Goal: Answer question/provide support: Answer question/provide support

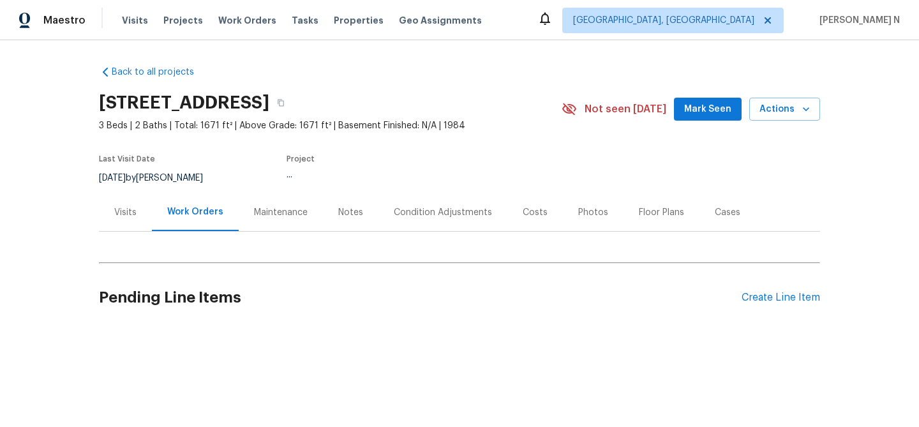
click at [269, 216] on div "Maintenance" at bounding box center [281, 212] width 54 height 13
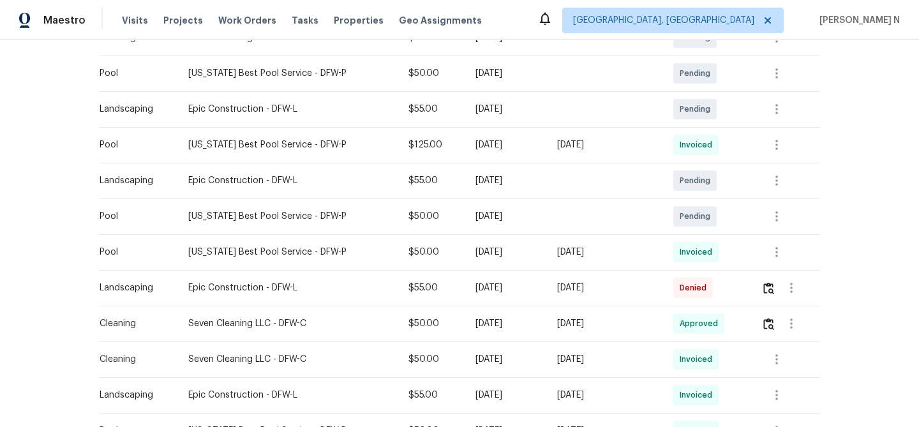
scroll to position [331, 0]
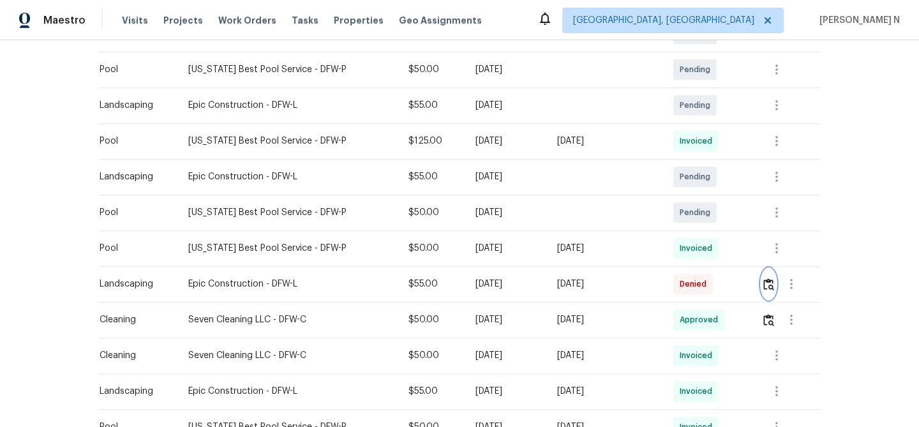
click at [766, 288] on img "button" at bounding box center [768, 284] width 11 height 12
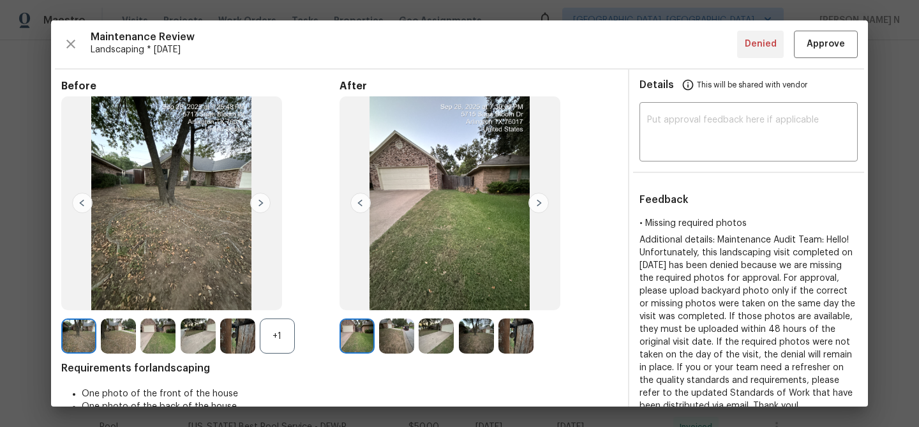
click at [277, 333] on div "+1" at bounding box center [277, 336] width 35 height 35
click at [525, 341] on img at bounding box center [516, 336] width 35 height 35
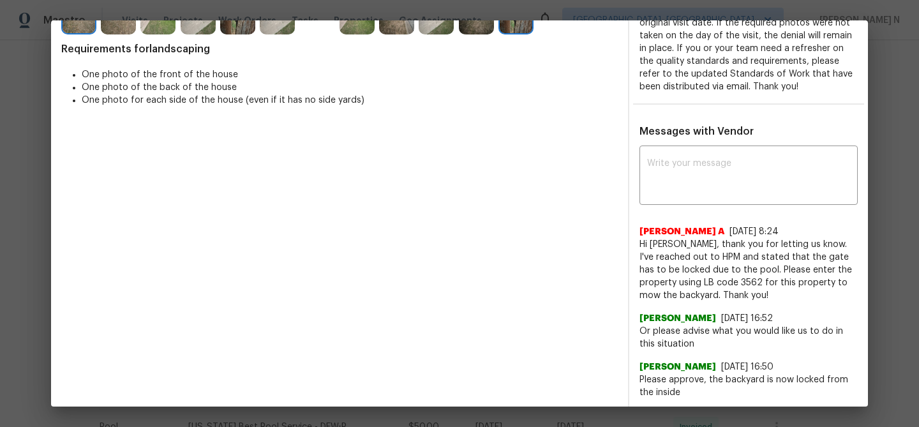
scroll to position [404, 0]
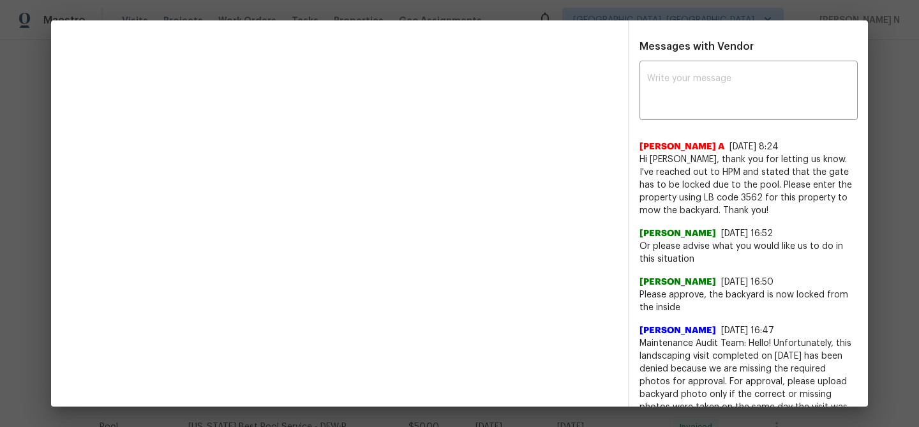
click at [717, 120] on div "x ​" at bounding box center [749, 92] width 218 height 56
paste textarea "Maintenance Audit Team: Hello! Thank you for the feedback after further review …"
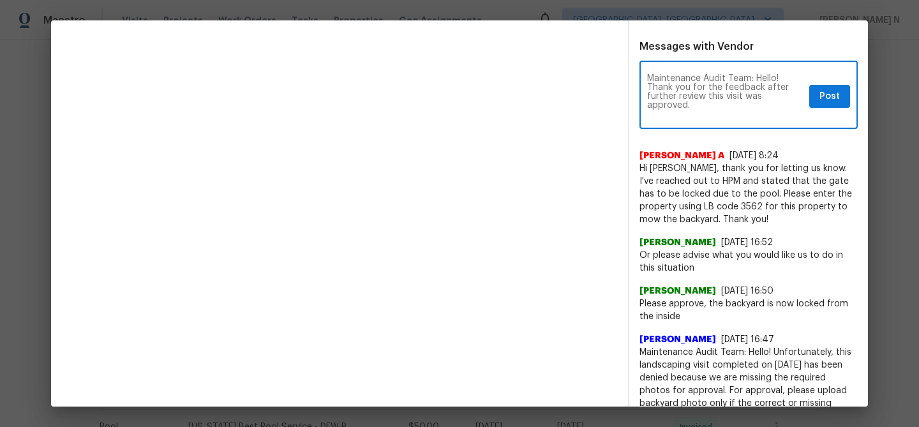
scroll to position [0, 0]
type textarea "Maintenance Audit Team: Hello! Thank you for the feedback after further review …"
click at [836, 105] on span "Post" at bounding box center [830, 97] width 20 height 16
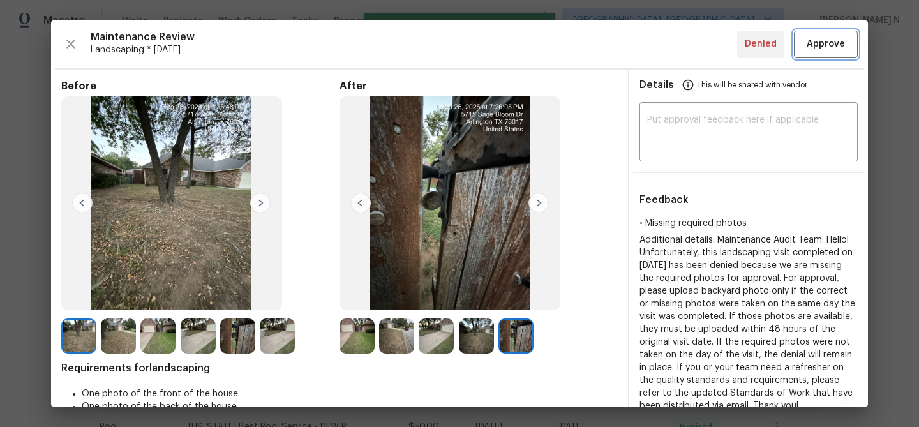
click at [825, 36] on span "Approve" at bounding box center [826, 44] width 38 height 16
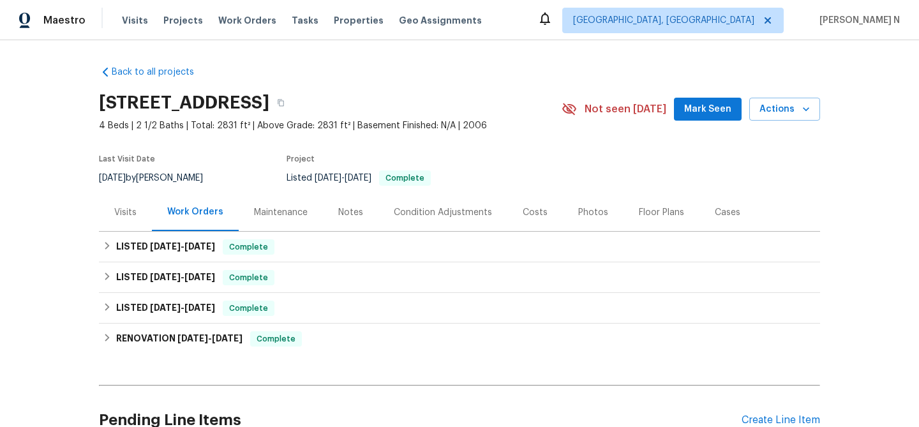
click at [297, 218] on div "Maintenance" at bounding box center [281, 212] width 54 height 13
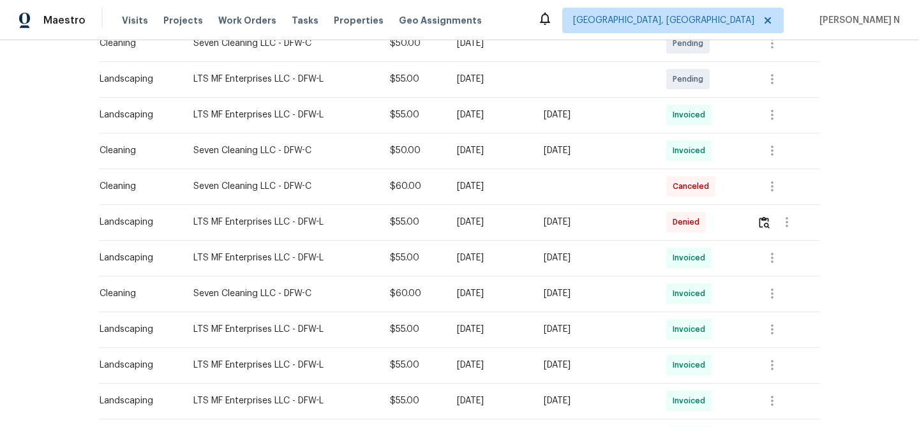
scroll to position [363, 0]
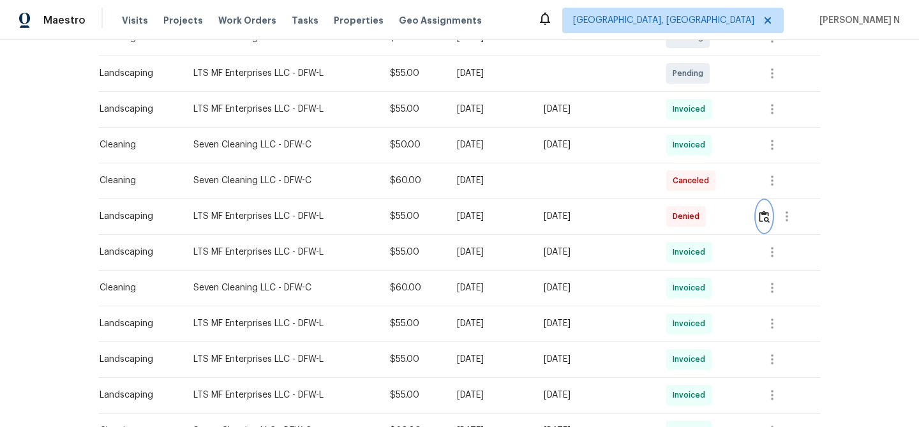
click at [770, 215] on img "button" at bounding box center [764, 217] width 11 height 12
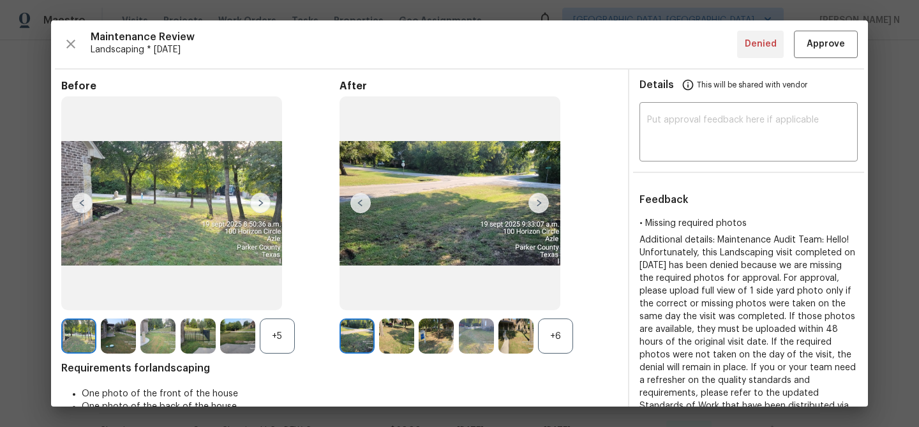
click at [558, 333] on div "+6" at bounding box center [555, 336] width 35 height 35
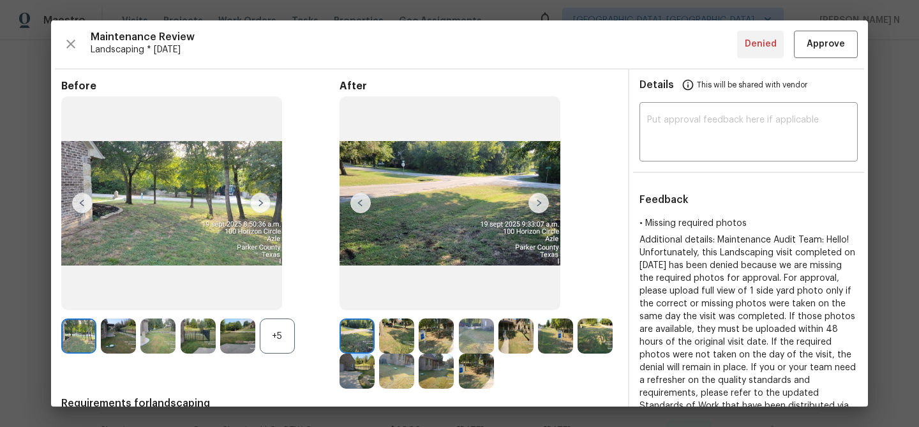
click at [264, 338] on div "+5" at bounding box center [277, 336] width 35 height 35
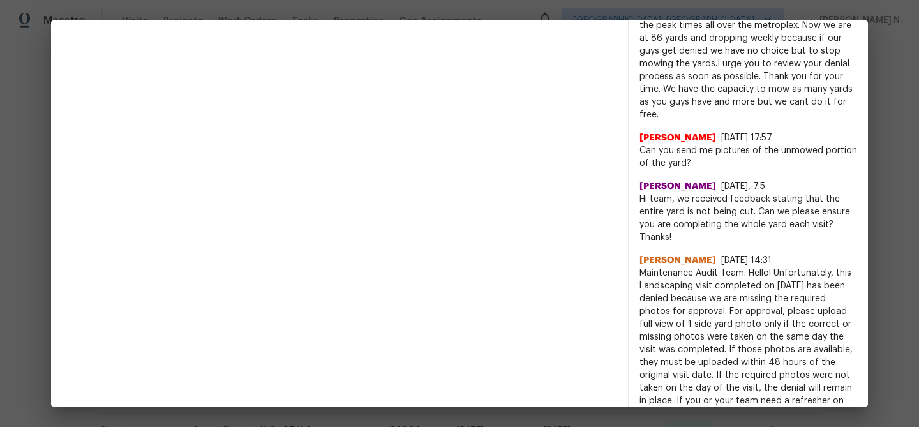
scroll to position [1069, 0]
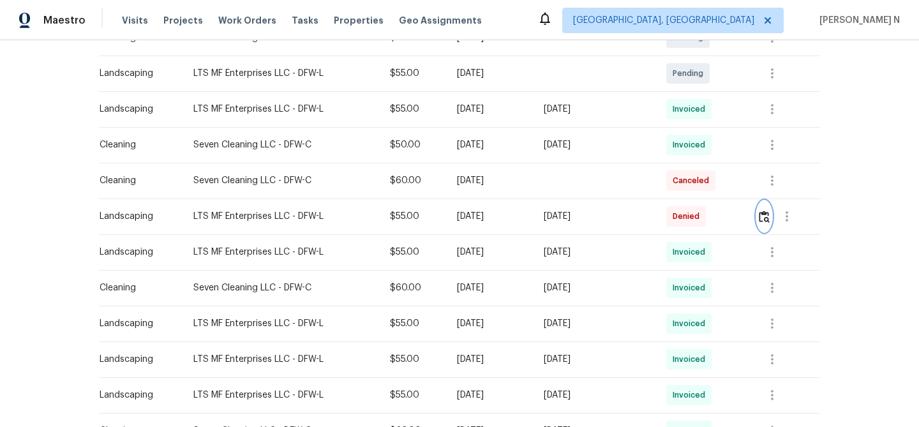
click at [765, 211] on img "button" at bounding box center [764, 217] width 11 height 12
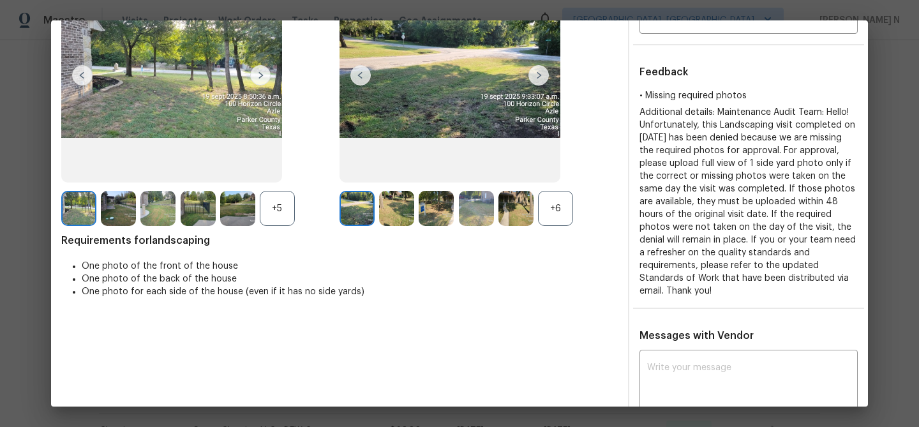
scroll to position [141, 0]
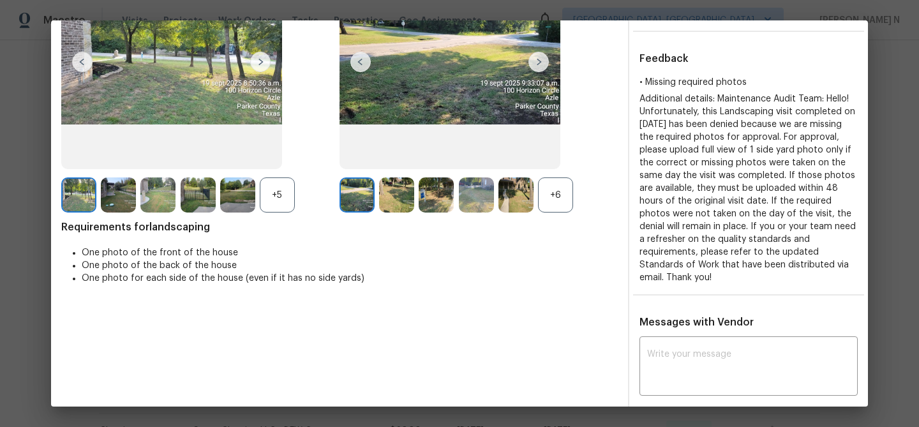
click at [555, 199] on div "+6" at bounding box center [555, 194] width 35 height 35
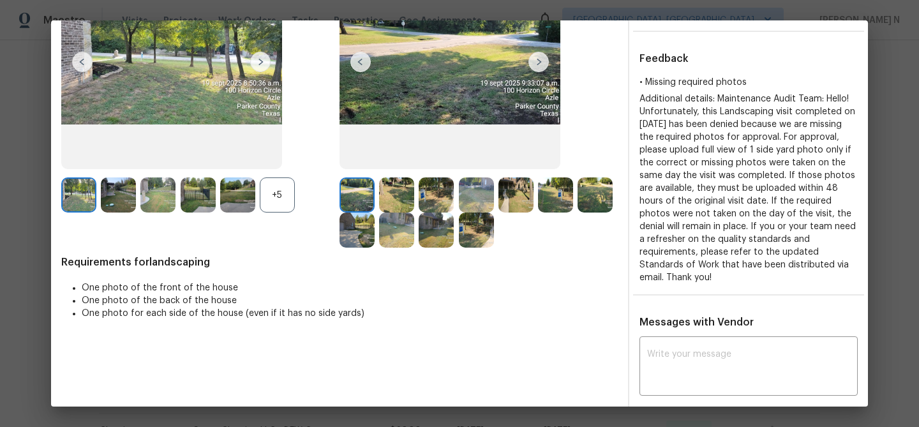
click at [280, 203] on div "+5" at bounding box center [277, 194] width 35 height 35
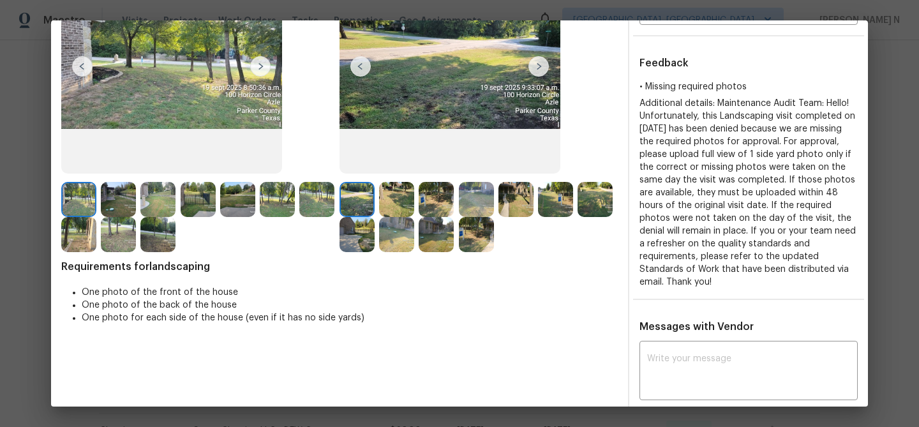
scroll to position [169, 0]
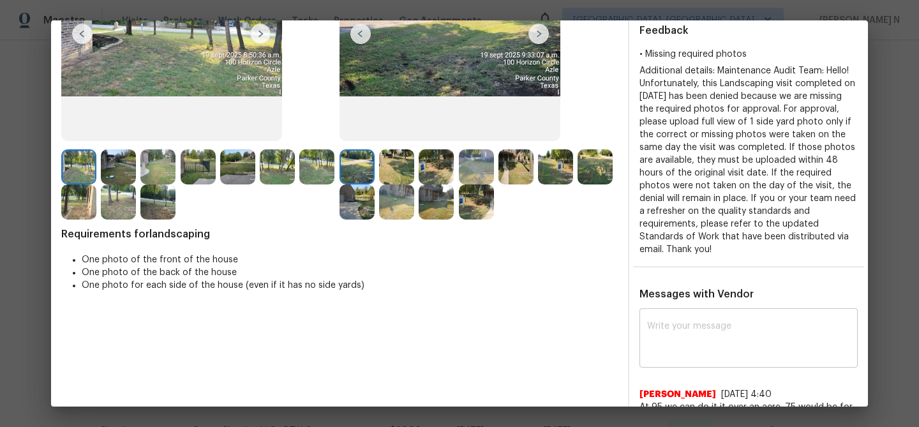
click at [716, 340] on textarea at bounding box center [748, 340] width 203 height 36
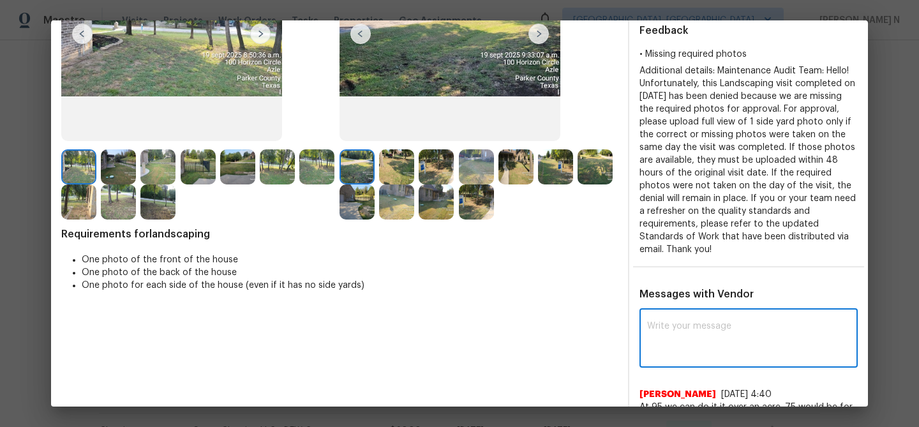
paste textarea "Maintenance Audit Team: Hello! Thank you for the feedback after further review …"
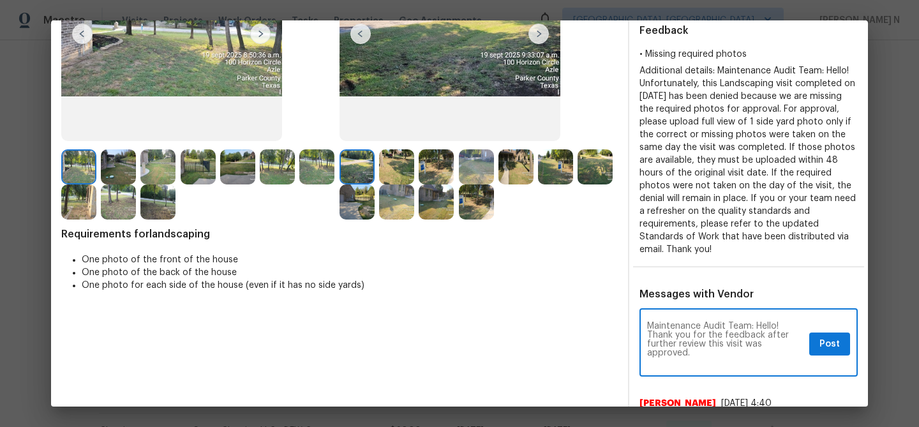
scroll to position [0, 0]
type textarea "Maintenance Audit Team: Hello! Thank you for the feedback after further review …"
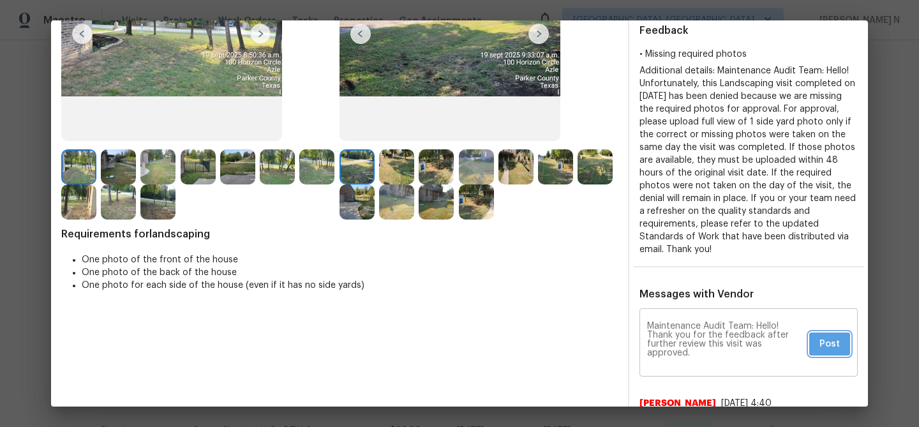
click at [840, 345] on button "Post" at bounding box center [829, 345] width 41 height 24
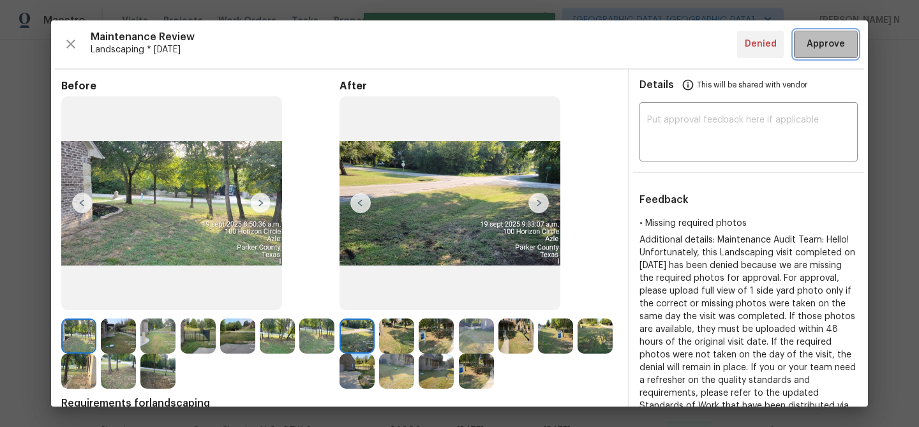
click at [820, 43] on span "Approve" at bounding box center [826, 44] width 38 height 16
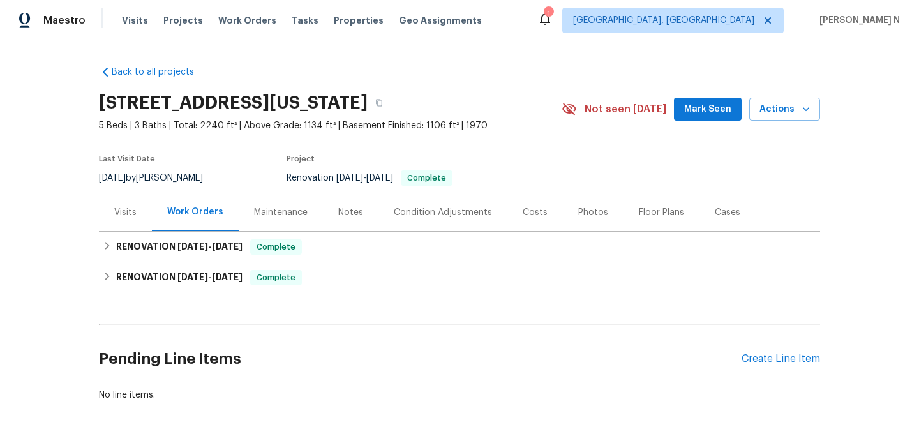
click at [270, 211] on div "Maintenance" at bounding box center [281, 212] width 54 height 13
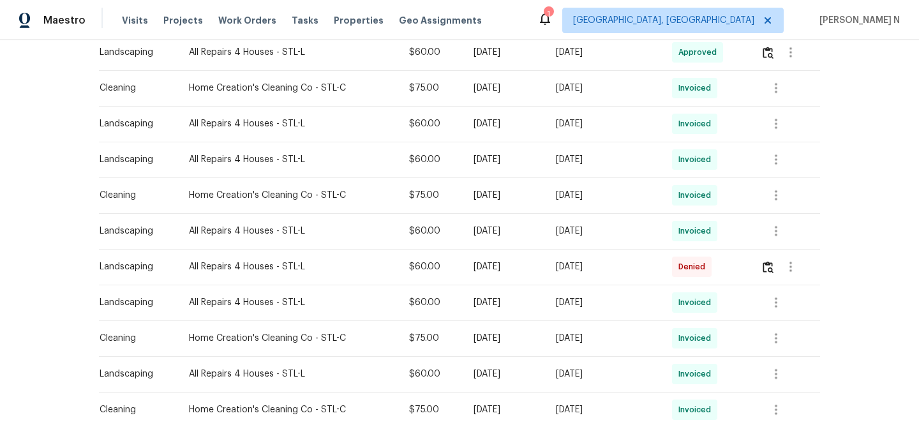
scroll to position [435, 0]
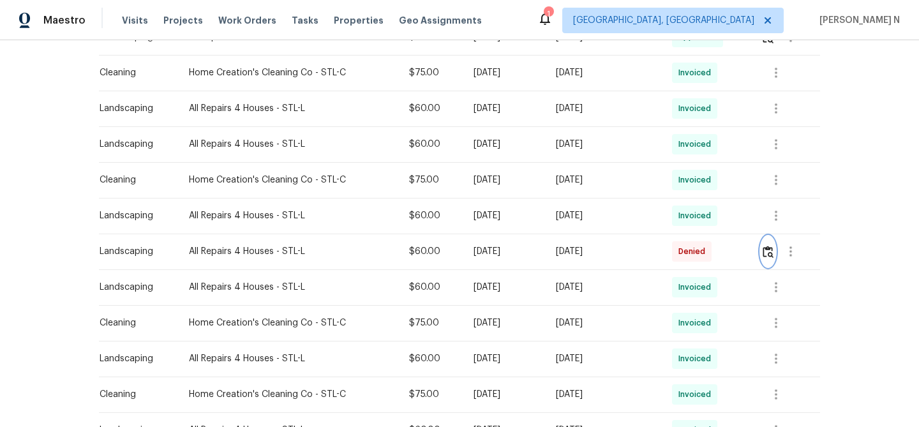
click at [772, 256] on img "button" at bounding box center [768, 252] width 11 height 12
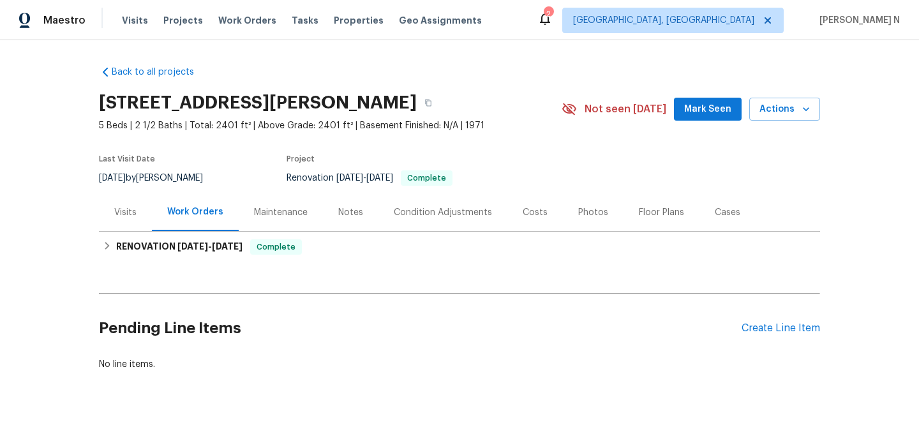
click at [254, 213] on div "Maintenance" at bounding box center [281, 212] width 54 height 13
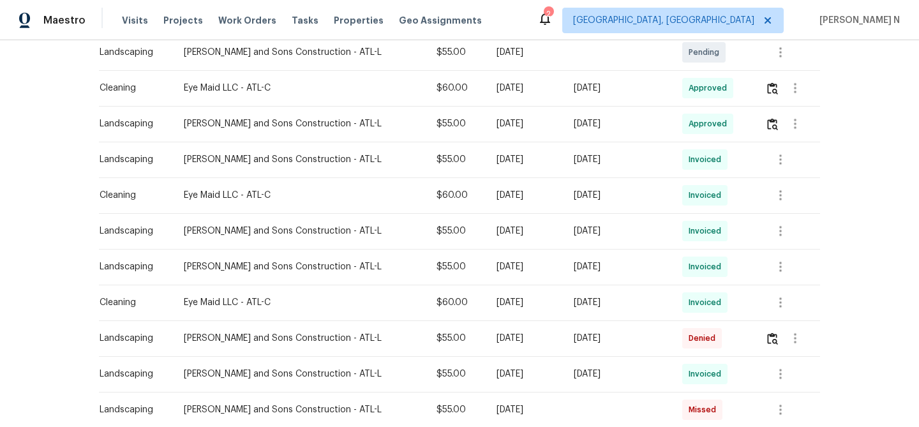
scroll to position [433, 0]
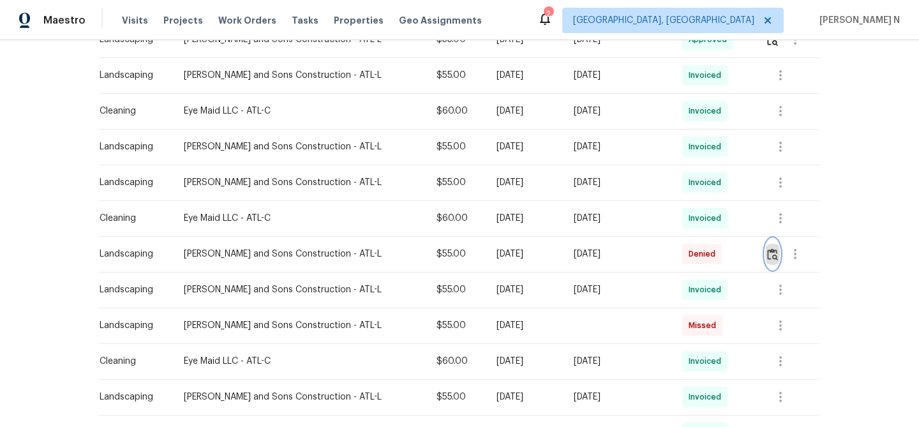
click at [775, 252] on img "button" at bounding box center [772, 254] width 11 height 12
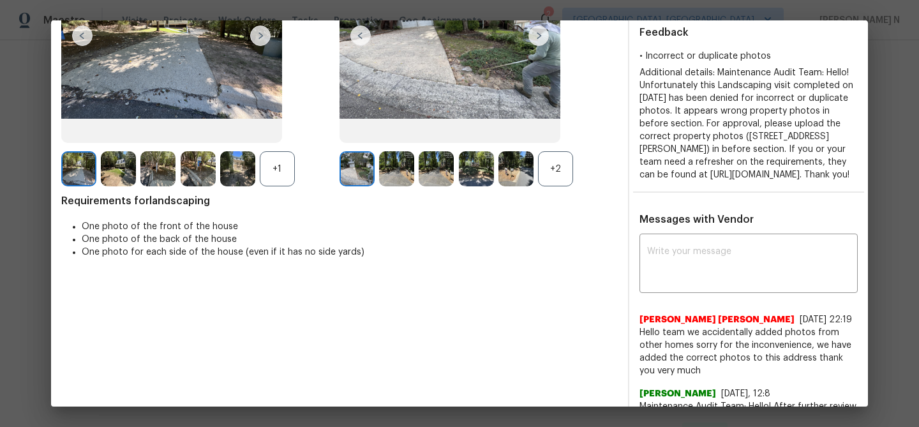
scroll to position [96, 0]
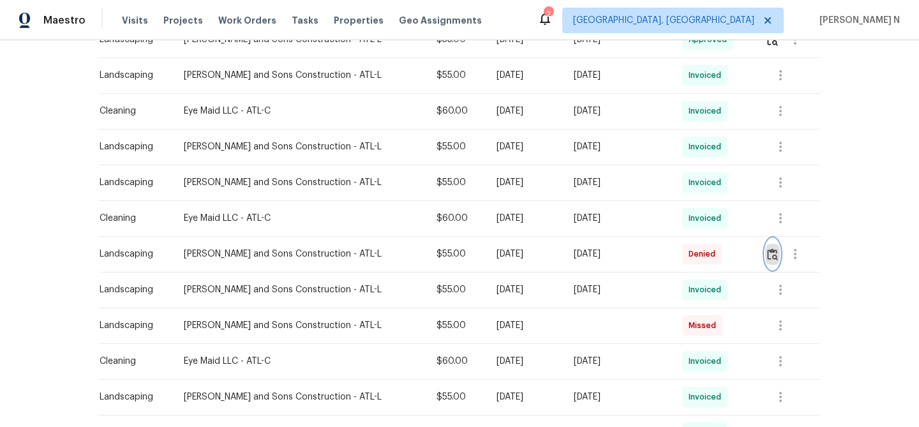
click at [774, 257] on img "button" at bounding box center [772, 254] width 11 height 12
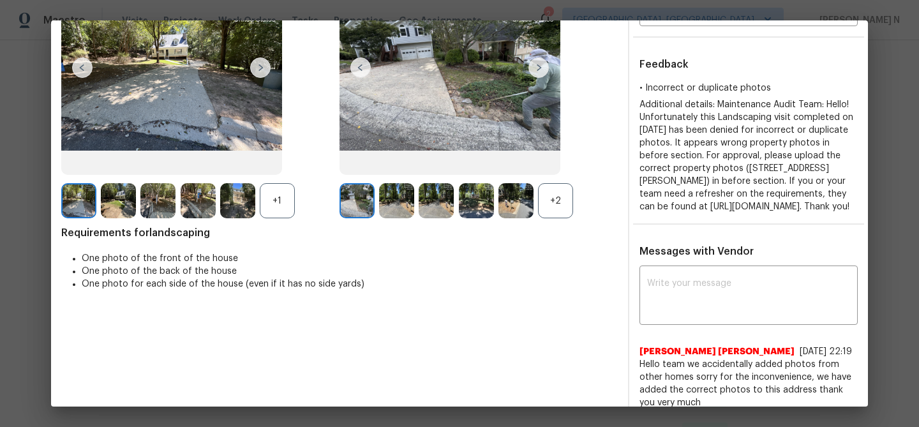
scroll to position [0, 0]
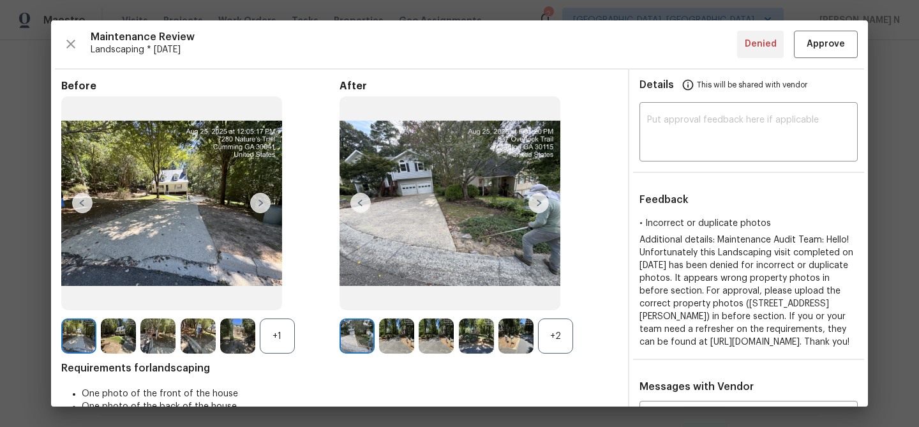
click at [544, 333] on div "+2" at bounding box center [555, 336] width 35 height 35
click at [398, 324] on img at bounding box center [396, 336] width 35 height 35
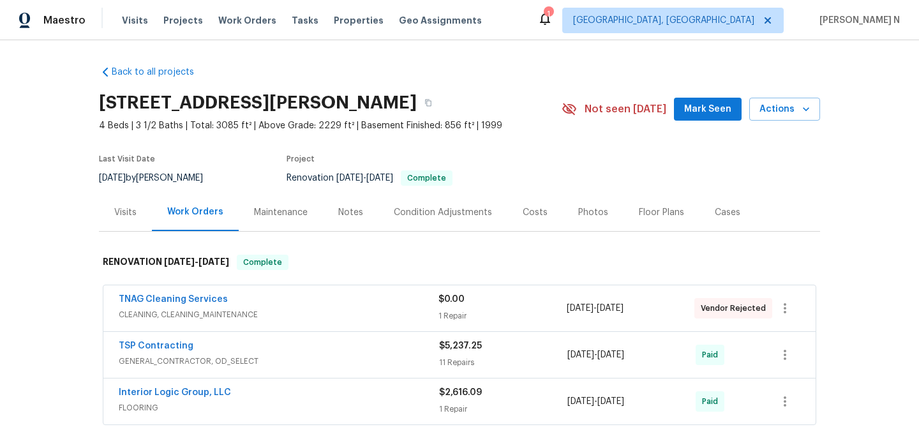
click at [259, 213] on div "Maintenance" at bounding box center [281, 212] width 54 height 13
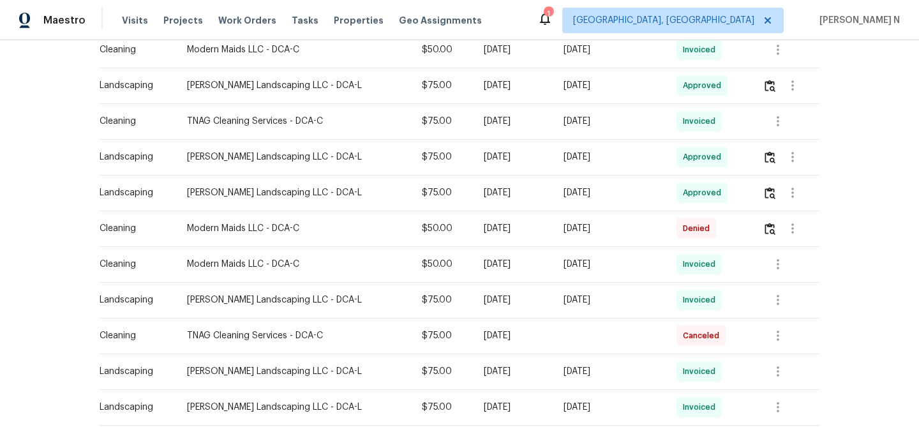
scroll to position [460, 0]
click at [771, 234] on button "button" at bounding box center [770, 227] width 15 height 31
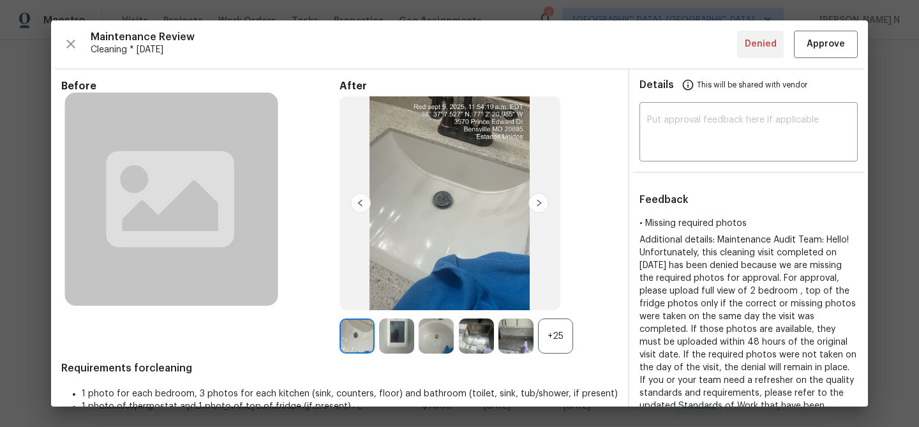
click at [564, 338] on div "+25" at bounding box center [555, 336] width 35 height 35
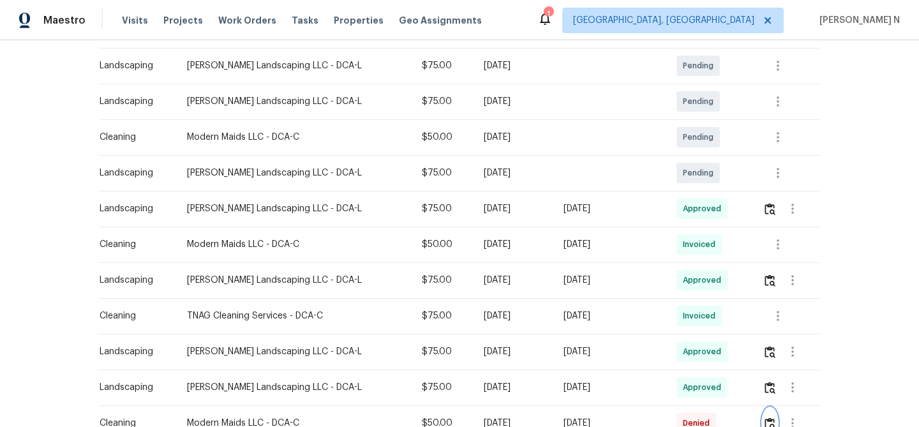
scroll to position [271, 0]
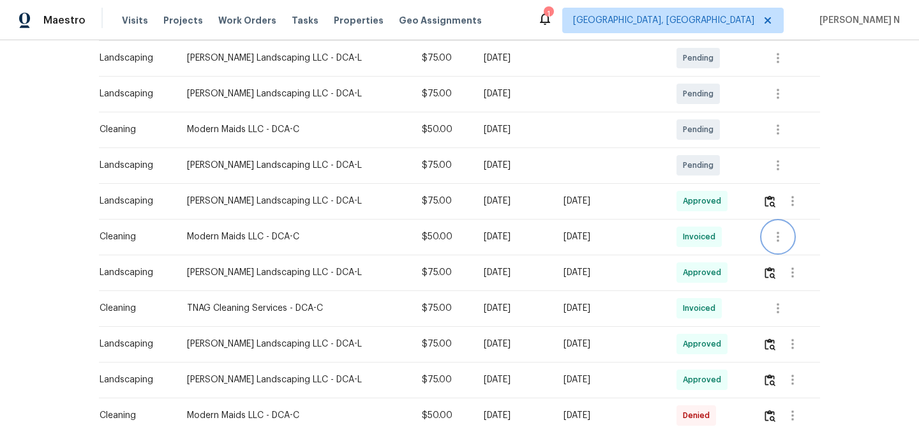
click at [777, 237] on icon "button" at bounding box center [777, 236] width 15 height 15
click at [788, 260] on li "View details" at bounding box center [809, 258] width 89 height 21
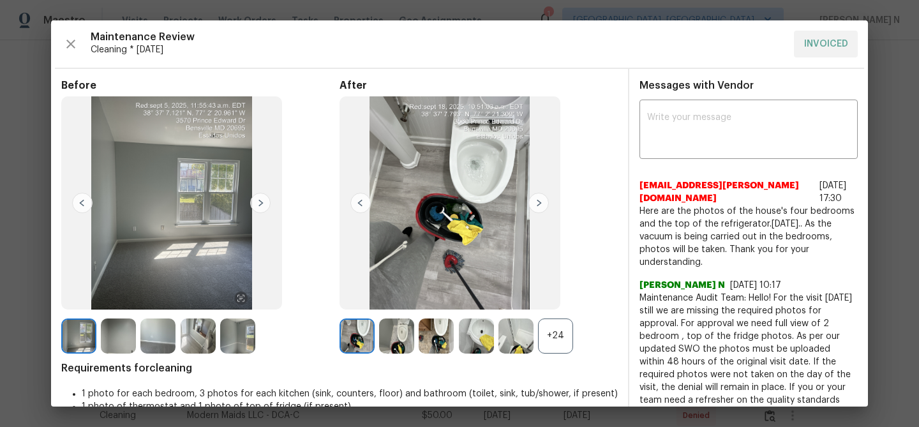
click at [569, 334] on div "+24" at bounding box center [555, 336] width 35 height 35
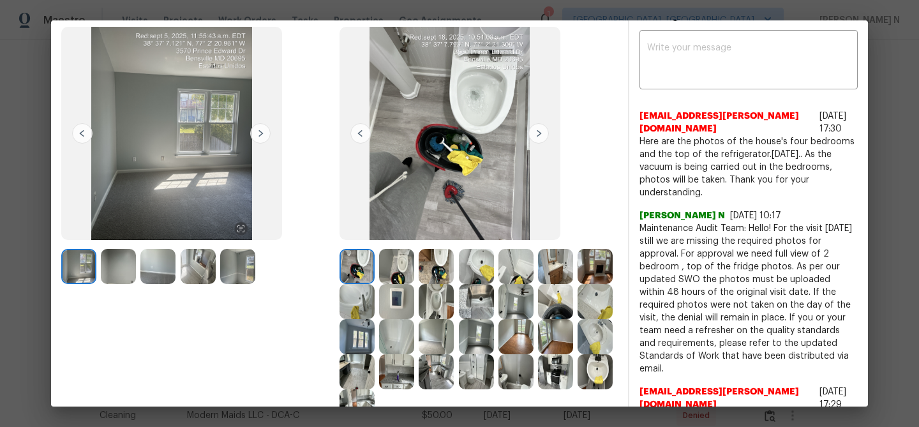
scroll to position [47, 0]
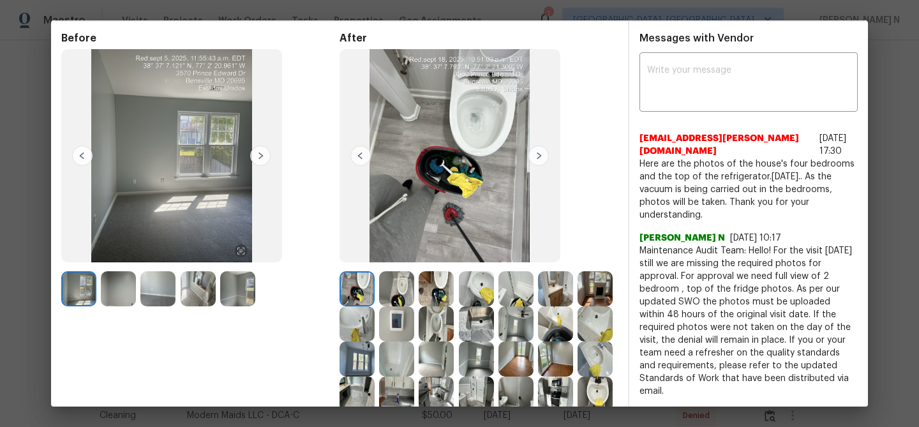
click at [127, 289] on img at bounding box center [118, 288] width 35 height 35
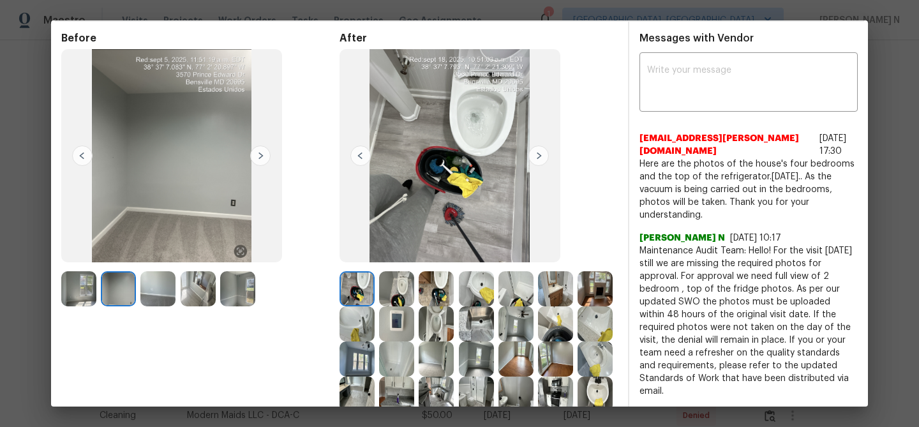
click at [161, 290] on img at bounding box center [157, 288] width 35 height 35
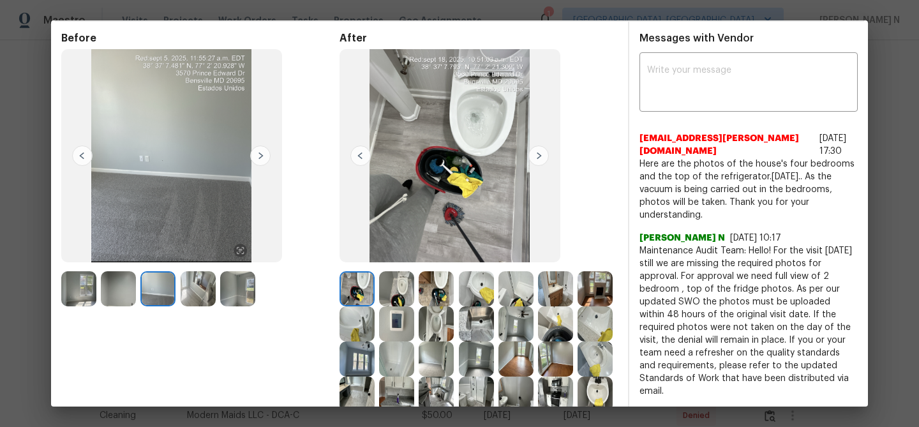
click at [197, 289] on img at bounding box center [198, 288] width 35 height 35
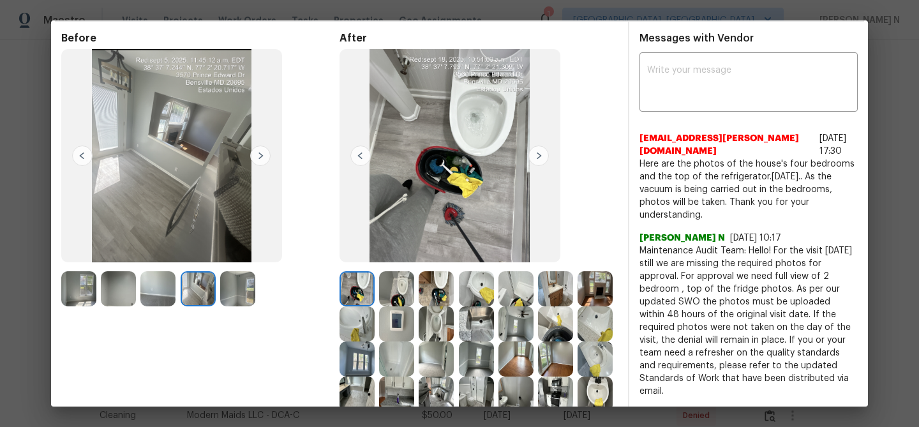
click at [224, 292] on img at bounding box center [237, 288] width 35 height 35
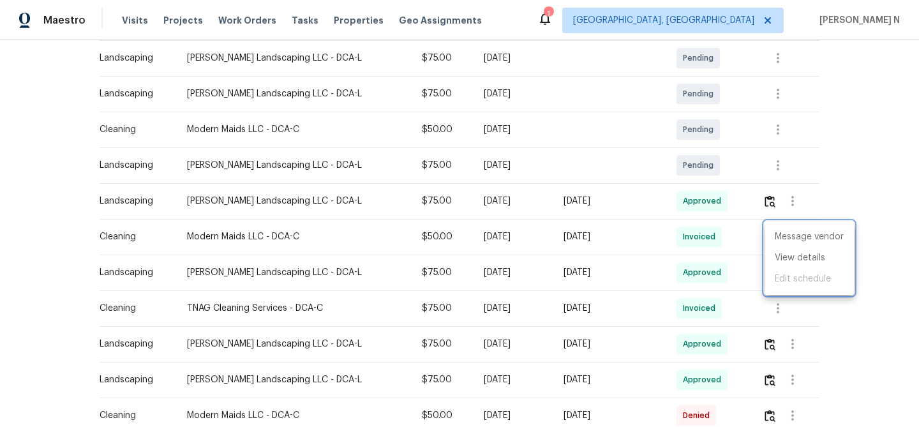
click at [743, 315] on div at bounding box center [459, 213] width 919 height 427
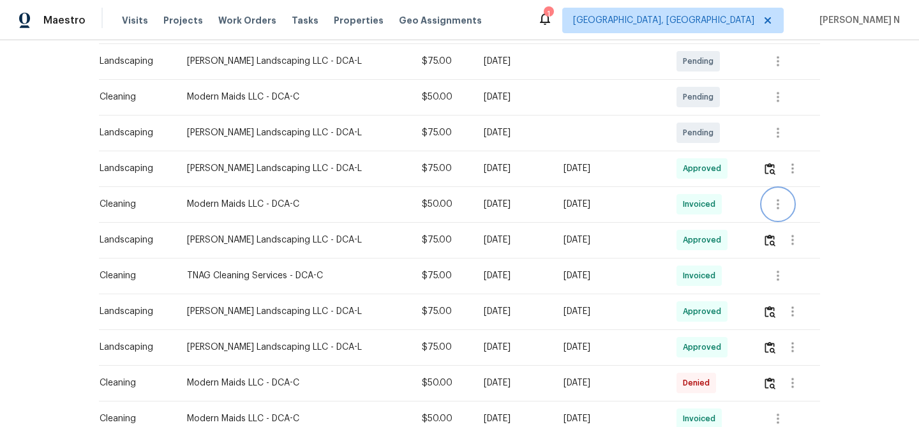
scroll to position [353, 0]
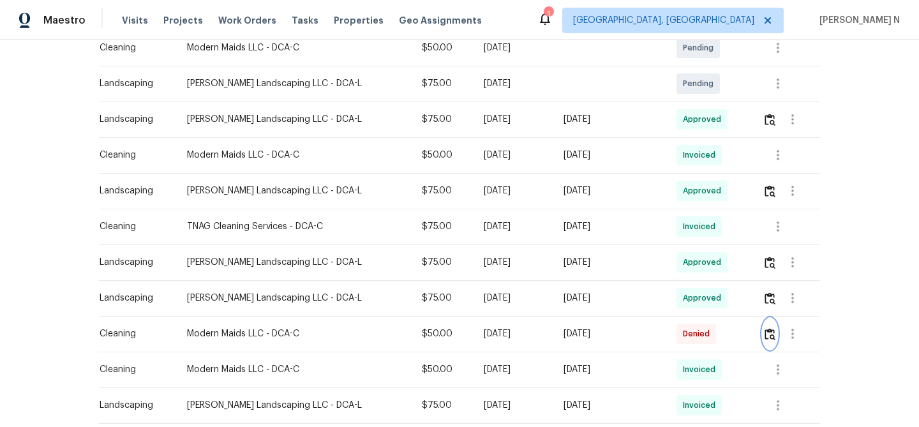
click at [770, 338] on img "button" at bounding box center [770, 334] width 11 height 12
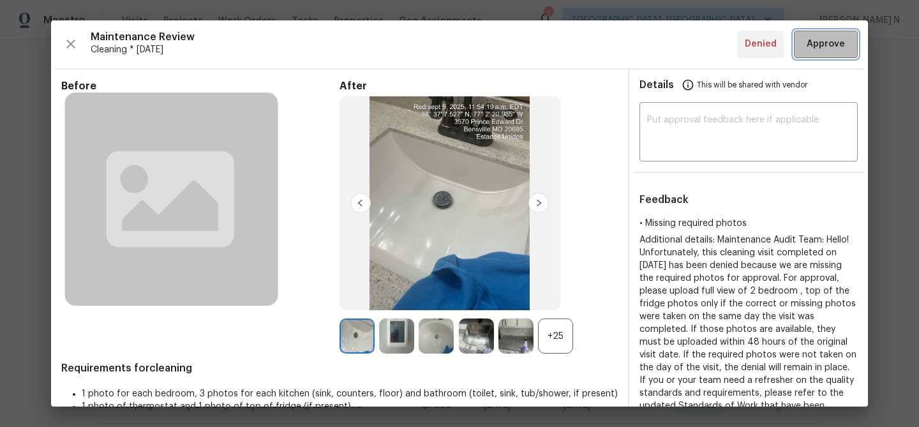
click at [815, 55] on button "Approve" at bounding box center [826, 44] width 64 height 27
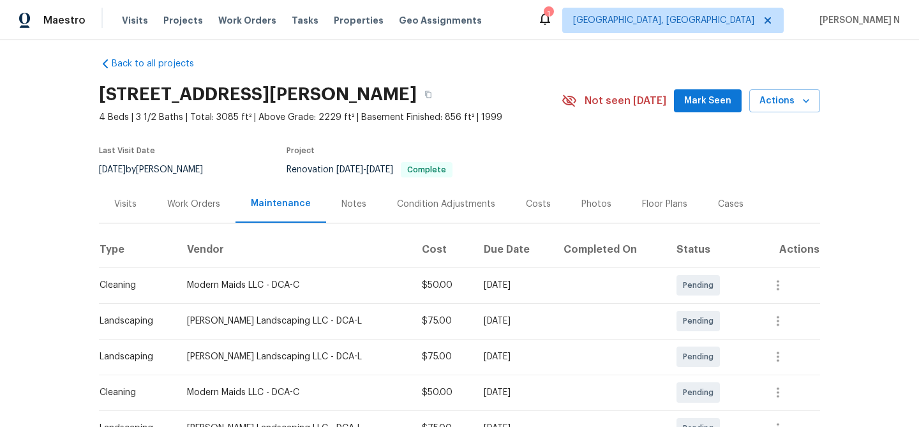
scroll to position [0, 0]
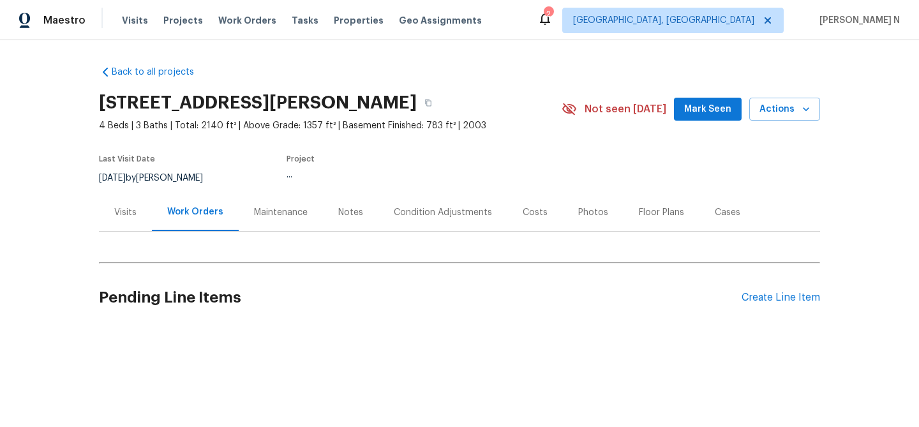
click at [275, 209] on div "Maintenance" at bounding box center [281, 212] width 54 height 13
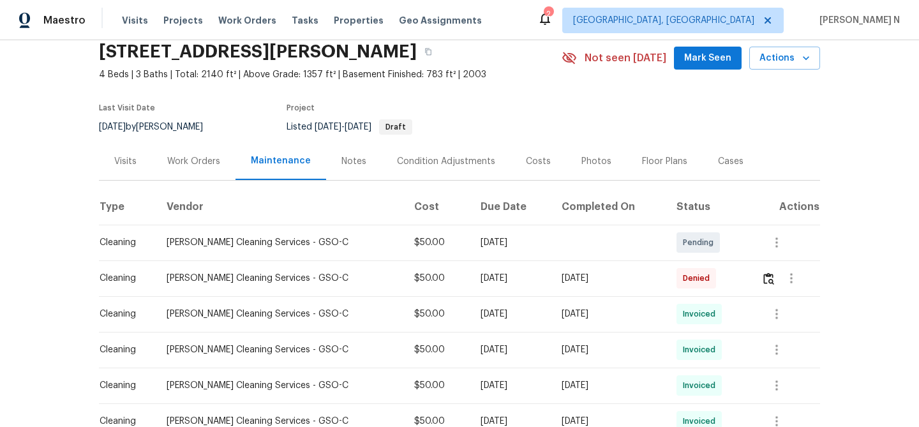
scroll to position [93, 0]
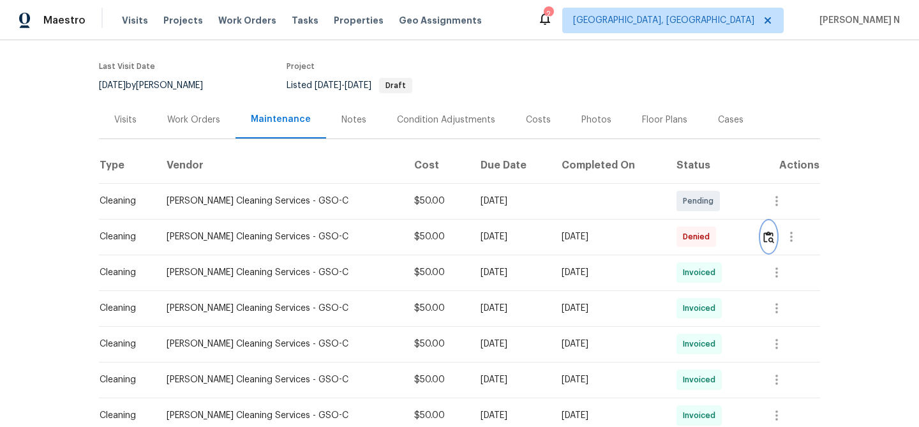
click at [768, 239] on img "button" at bounding box center [768, 237] width 11 height 12
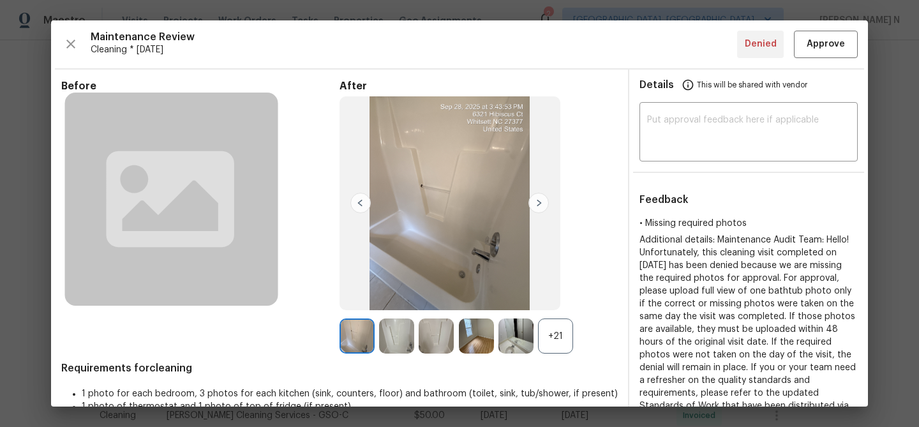
click at [555, 347] on div "+21" at bounding box center [555, 336] width 35 height 35
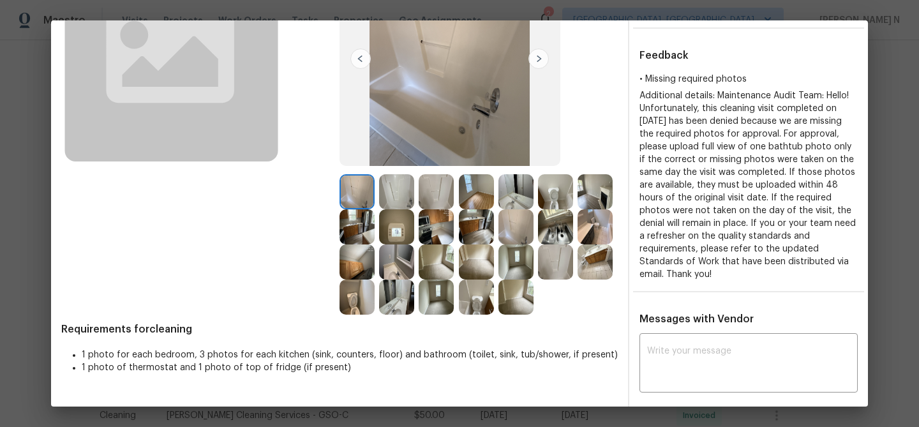
scroll to position [168, 0]
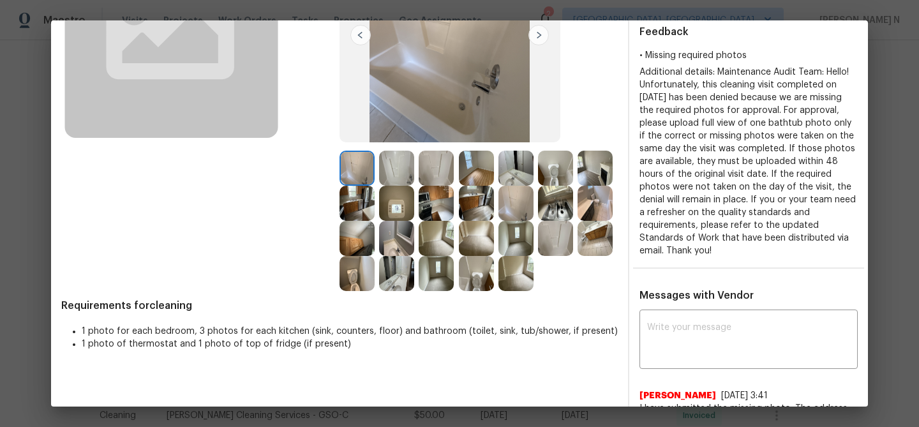
click at [504, 276] on img at bounding box center [516, 273] width 35 height 35
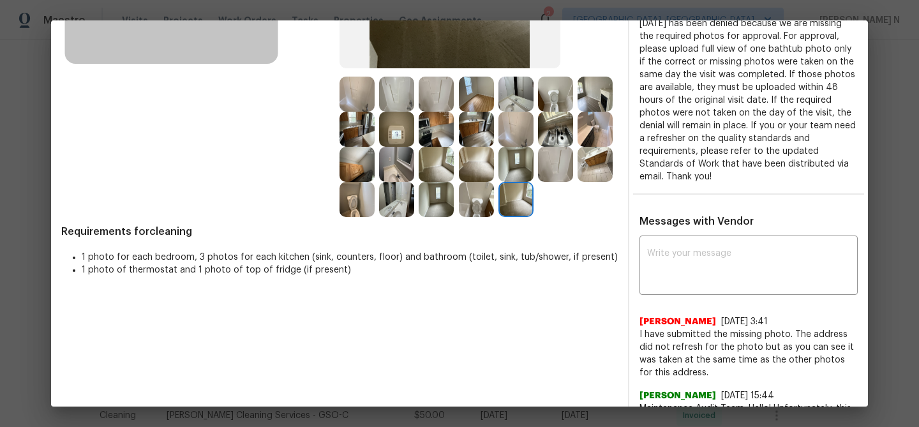
scroll to position [302, 0]
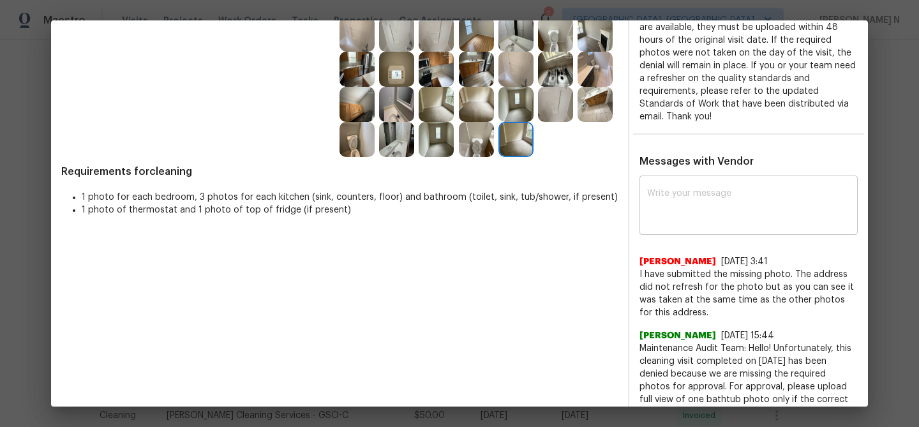
click at [691, 225] on div "x ​" at bounding box center [749, 207] width 218 height 56
paste textarea "Maintenance Audit Team: Hello! Thank you for uploading the photo, after further…"
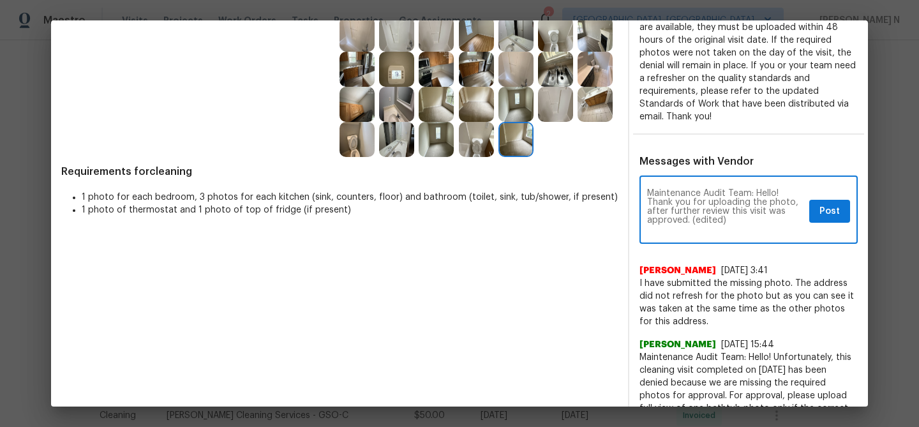
scroll to position [0, 0]
drag, startPoint x: 693, startPoint y: 219, endPoint x: 741, endPoint y: 218, distance: 47.9
click at [741, 218] on textarea "Maintenance Audit Team: Hello! Thank you for uploading the photo, after further…" at bounding box center [725, 211] width 157 height 45
type textarea "Maintenance Audit Team: Hello! Thank you for uploading the photo, after further…"
click at [832, 214] on span "Post" at bounding box center [830, 212] width 20 height 16
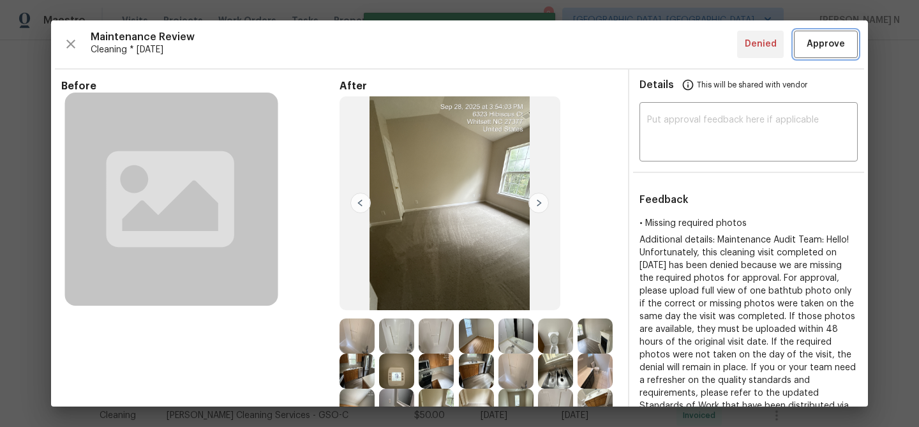
click at [827, 48] on span "Approve" at bounding box center [826, 44] width 38 height 16
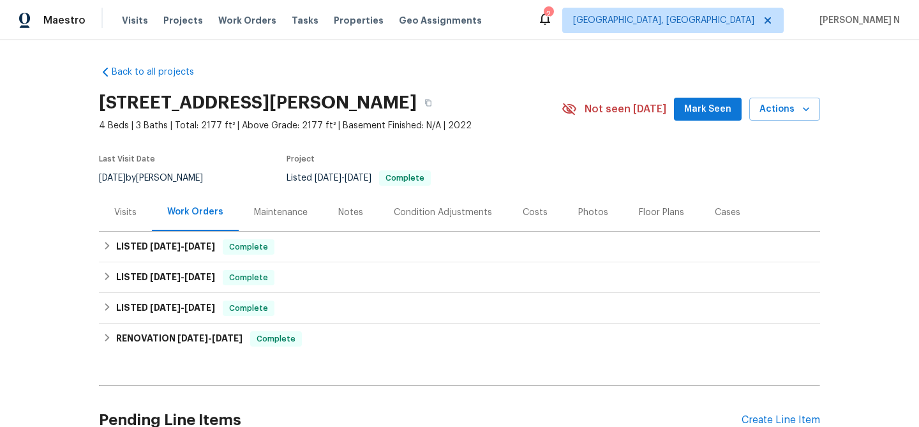
click at [296, 213] on div "Maintenance" at bounding box center [281, 212] width 54 height 13
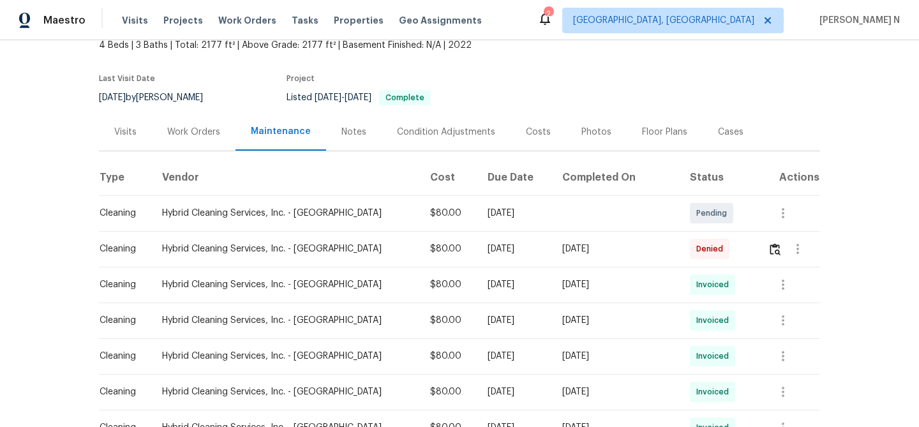
scroll to position [94, 0]
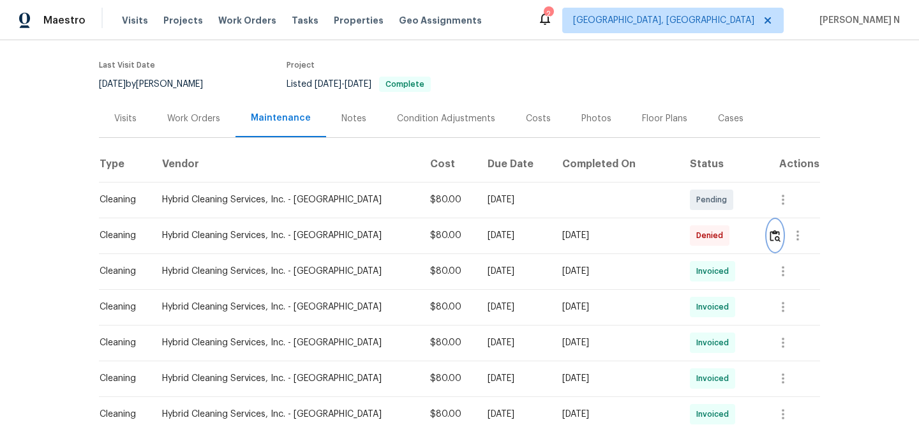
click at [770, 235] on img "button" at bounding box center [775, 236] width 11 height 12
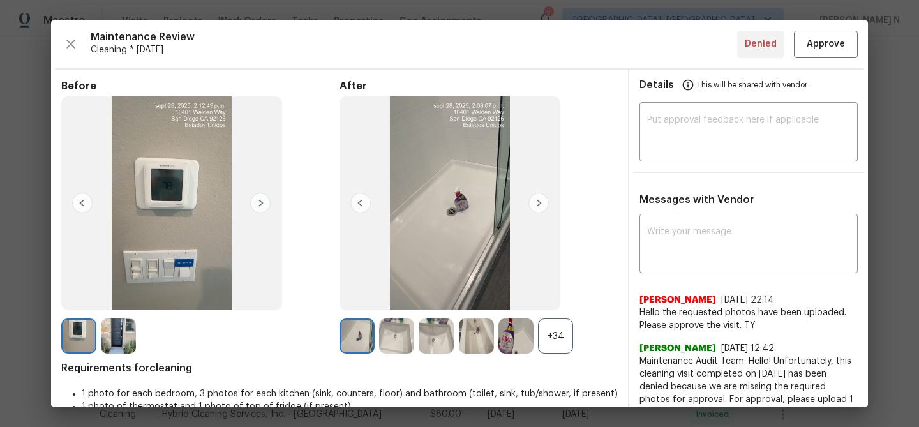
click at [555, 333] on div "+34" at bounding box center [555, 336] width 35 height 35
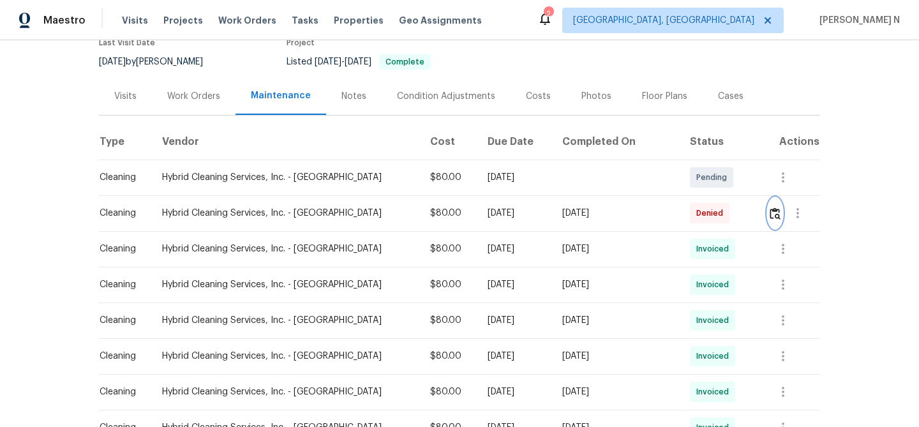
scroll to position [141, 0]
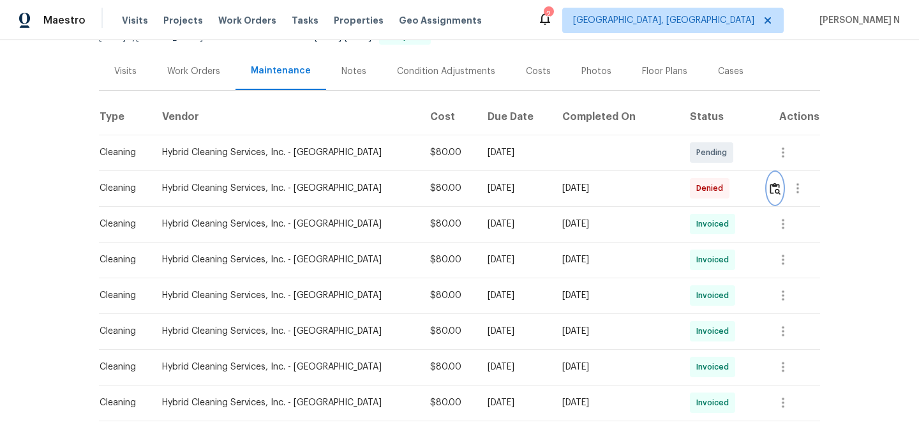
click at [774, 197] on button "button" at bounding box center [775, 188] width 15 height 31
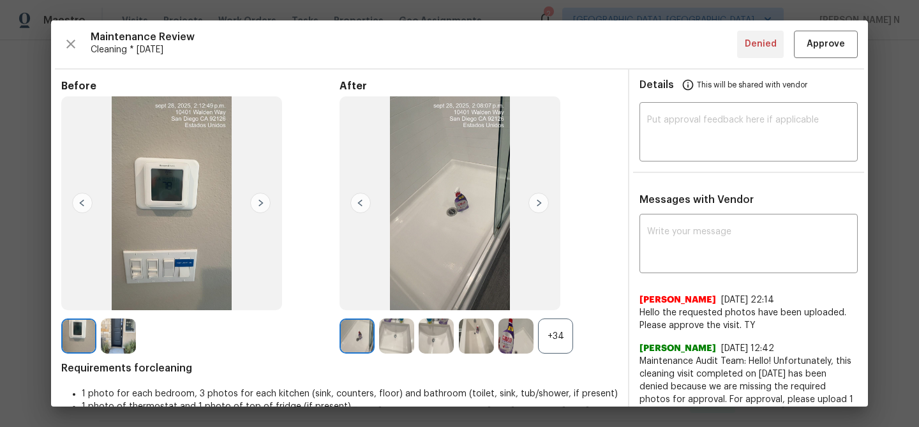
click at [562, 338] on div "+34" at bounding box center [555, 336] width 35 height 35
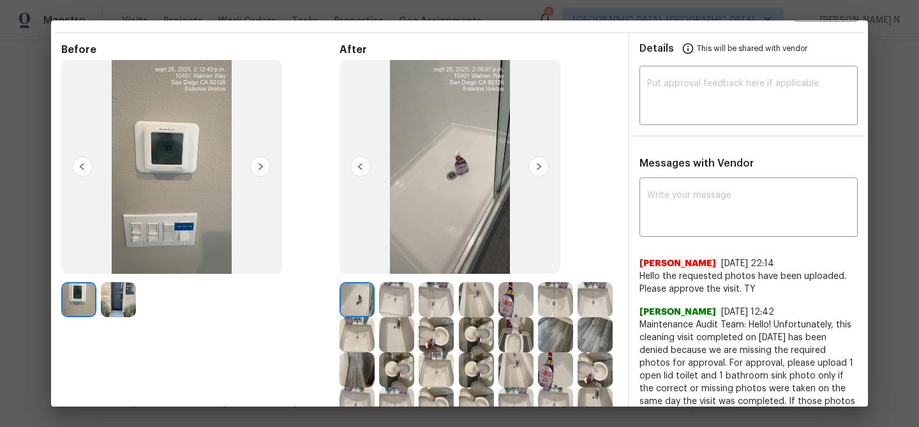
scroll to position [6, 0]
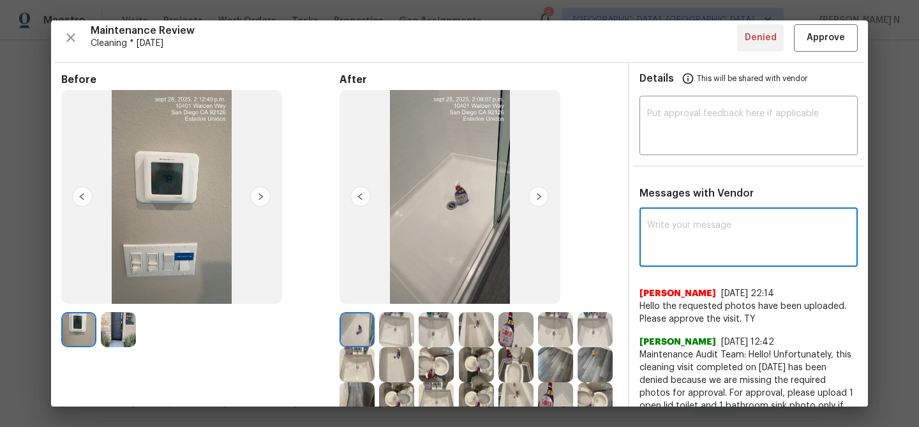
click at [682, 228] on textarea at bounding box center [748, 239] width 203 height 36
paste textarea "Maintenance Audit Team: Hello! Thank you for uploading the photo, after further…"
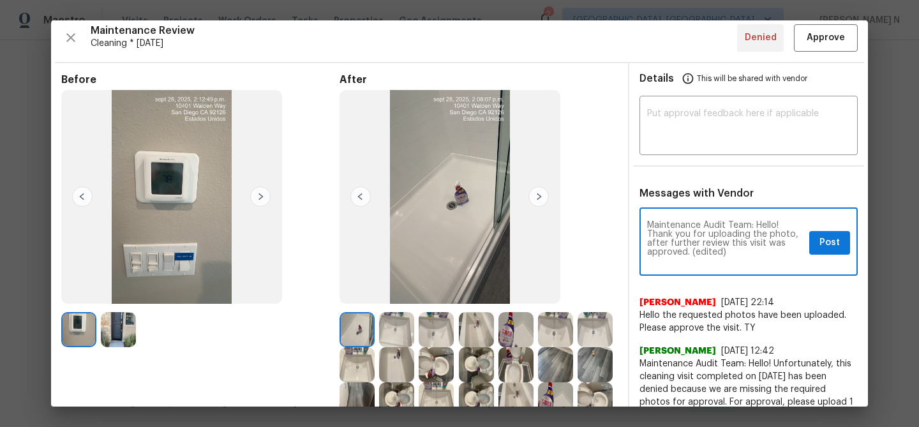
scroll to position [0, 0]
drag, startPoint x: 693, startPoint y: 249, endPoint x: 729, endPoint y: 249, distance: 36.4
click at [729, 249] on textarea "Maintenance Audit Team: Hello! Thank you for uploading the photo, after further…" at bounding box center [725, 243] width 157 height 45
type textarea "Maintenance Audit Team: Hello! Thank you for uploading the photo, after further…"
click at [829, 240] on span "Post" at bounding box center [830, 243] width 20 height 16
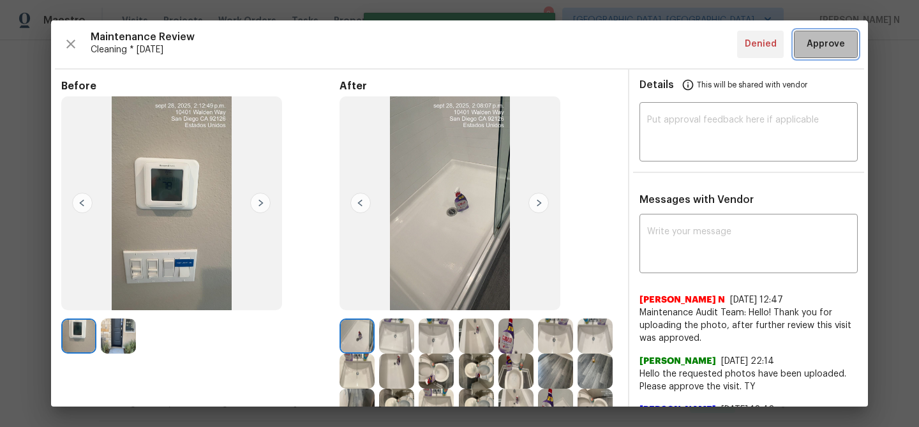
click at [823, 54] on button "Approve" at bounding box center [826, 44] width 64 height 27
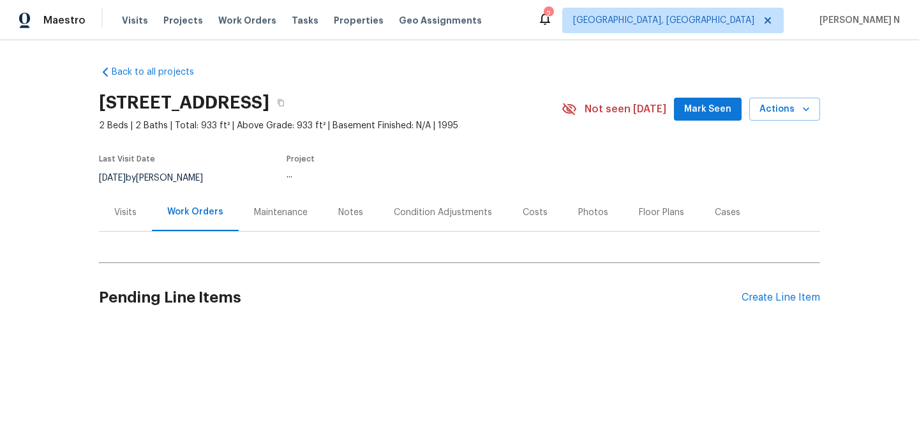
click at [287, 212] on div "Maintenance" at bounding box center [281, 212] width 54 height 13
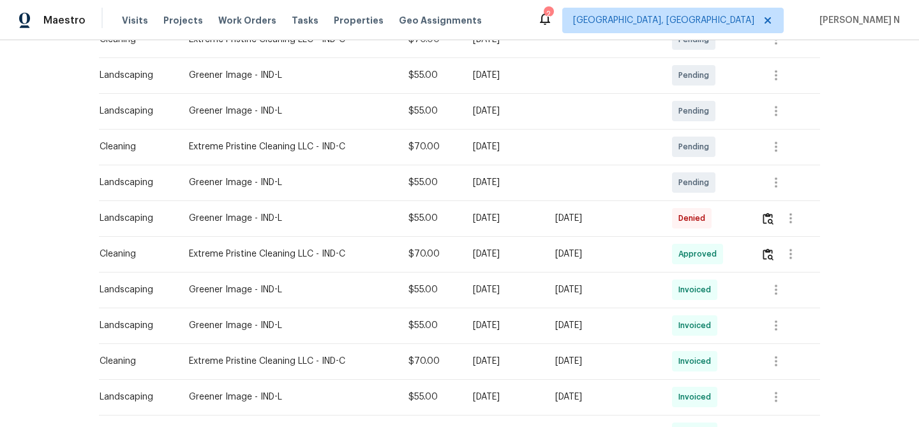
scroll to position [267, 0]
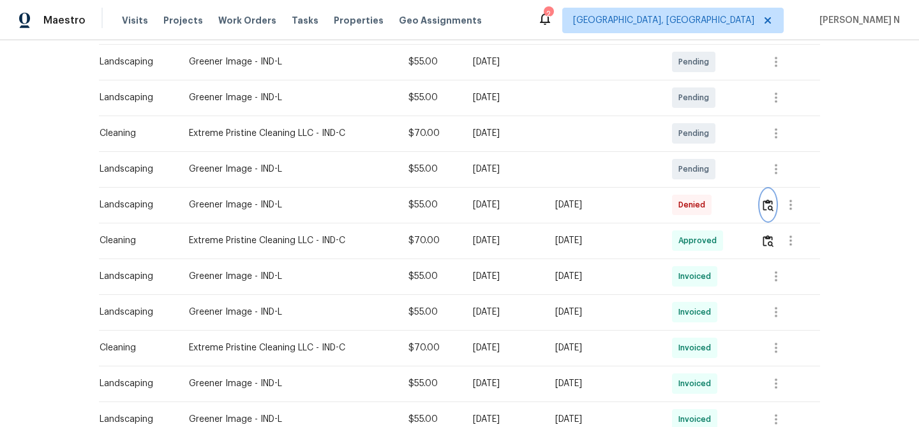
click at [770, 205] on img "button" at bounding box center [768, 205] width 11 height 12
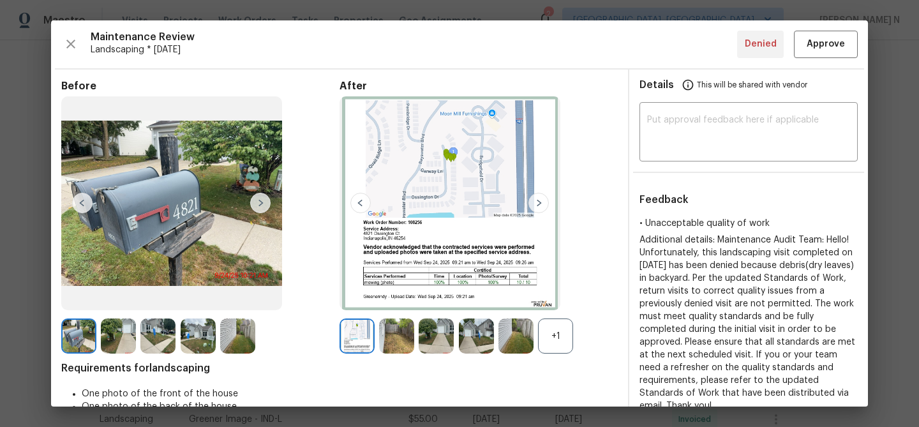
click at [561, 342] on div "+1" at bounding box center [555, 336] width 35 height 35
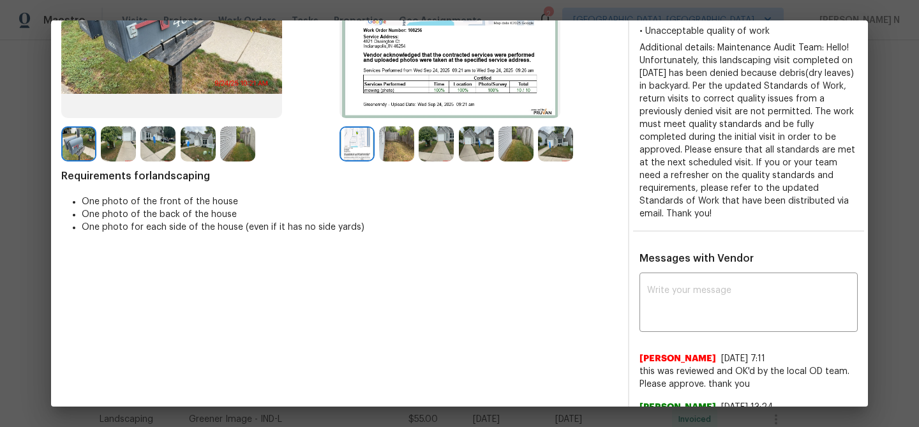
scroll to position [198, 0]
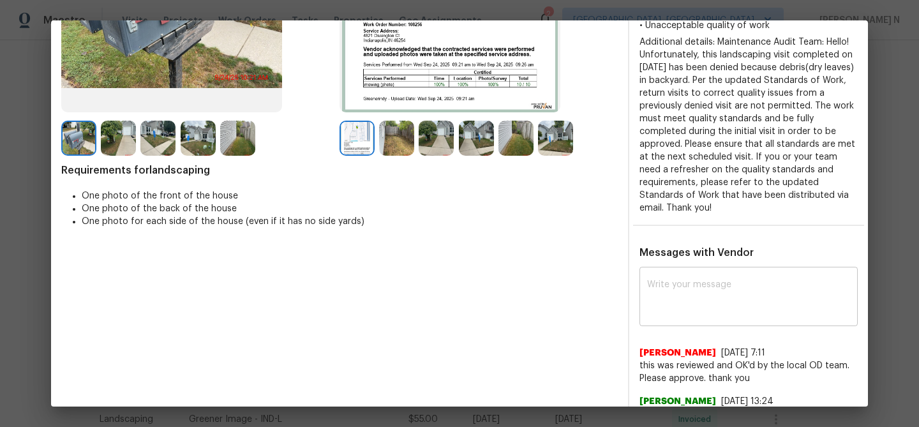
click at [740, 296] on textarea at bounding box center [748, 298] width 203 height 36
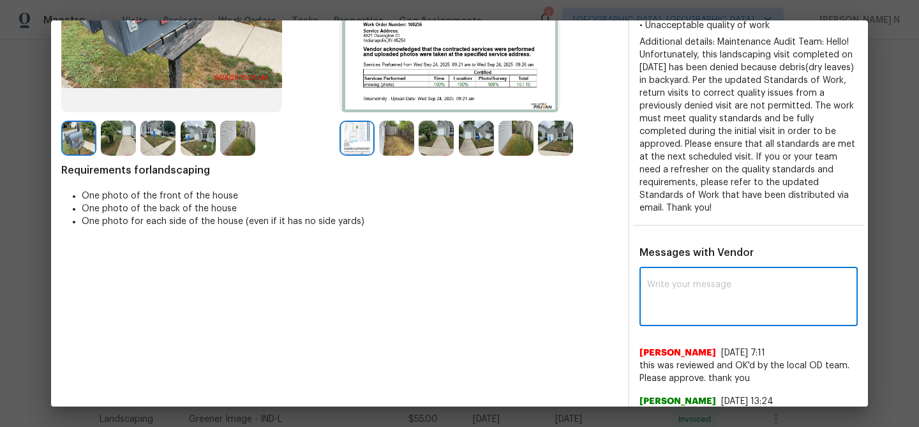
paste textarea "Maintenance Audit Team: Hello! Thank you for the feedback after further review …"
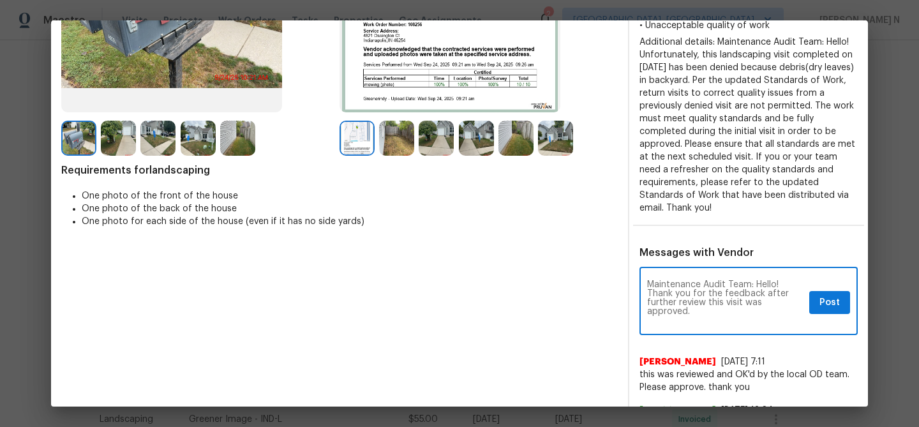
scroll to position [0, 0]
type textarea "Maintenance Audit Team: Hello! Thank you for the feedback after further review …"
click at [830, 297] on button "Post" at bounding box center [829, 303] width 41 height 24
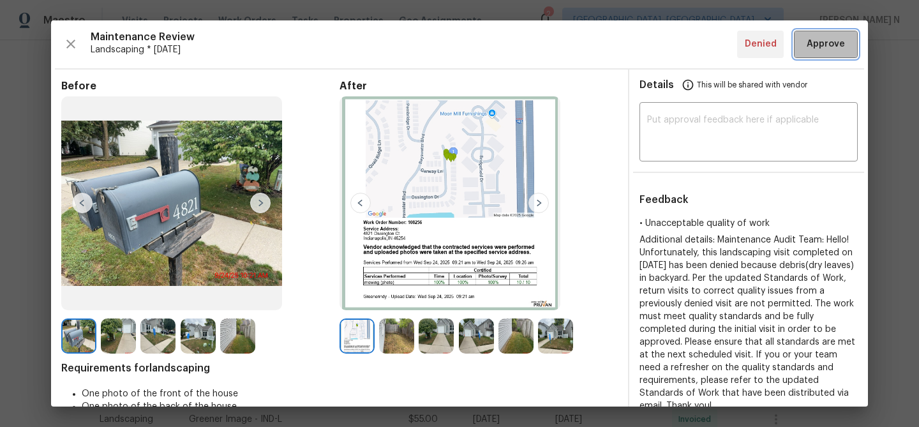
click at [807, 48] on span "Approve" at bounding box center [825, 44] width 43 height 16
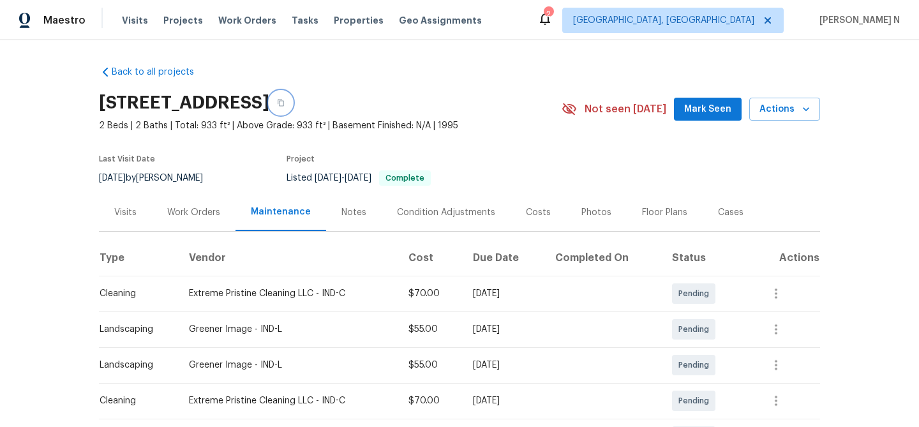
click at [285, 106] on icon "button" at bounding box center [281, 103] width 8 height 8
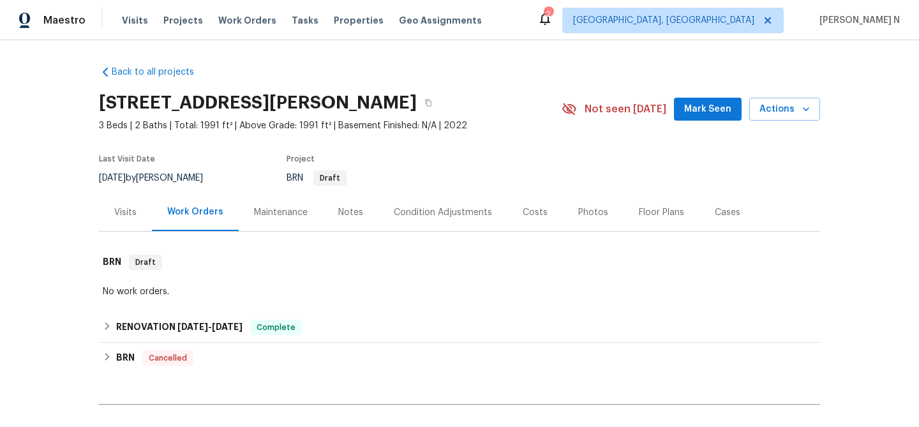
click at [299, 214] on div "Maintenance" at bounding box center [281, 212] width 54 height 13
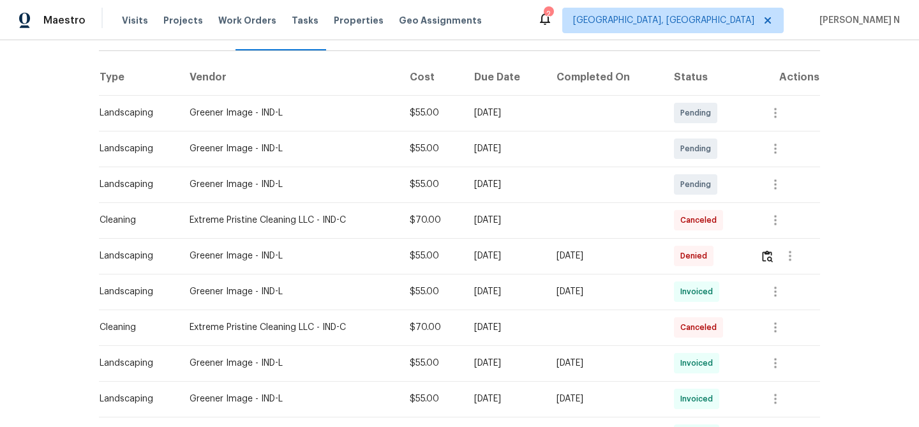
scroll to position [179, 0]
click at [758, 254] on td at bounding box center [785, 257] width 70 height 36
click at [765, 259] on button "button" at bounding box center [767, 257] width 15 height 31
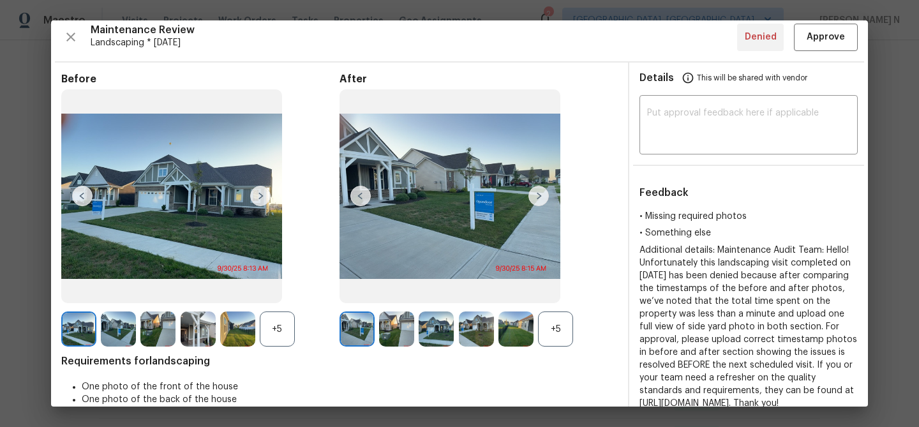
scroll to position [13, 0]
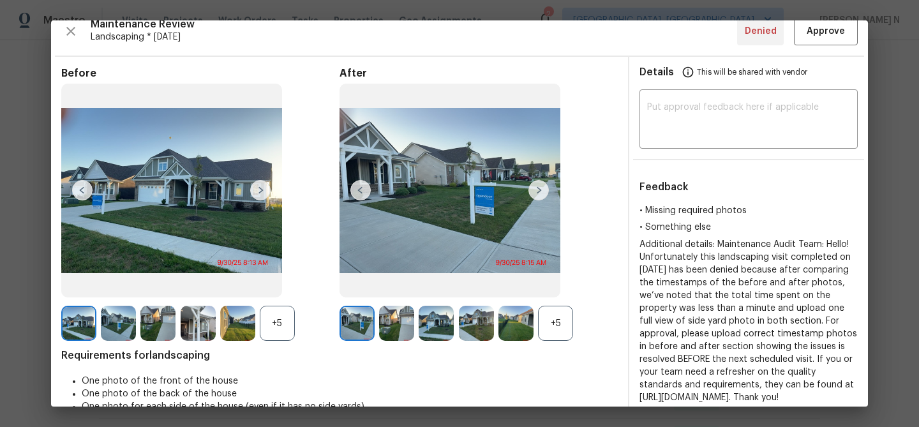
click at [541, 329] on div "+5" at bounding box center [555, 323] width 35 height 35
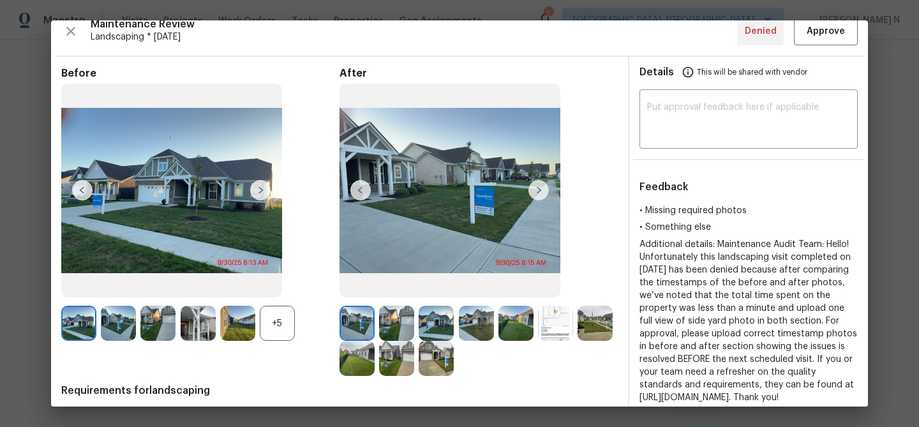
click at [259, 324] on div at bounding box center [240, 323] width 40 height 35
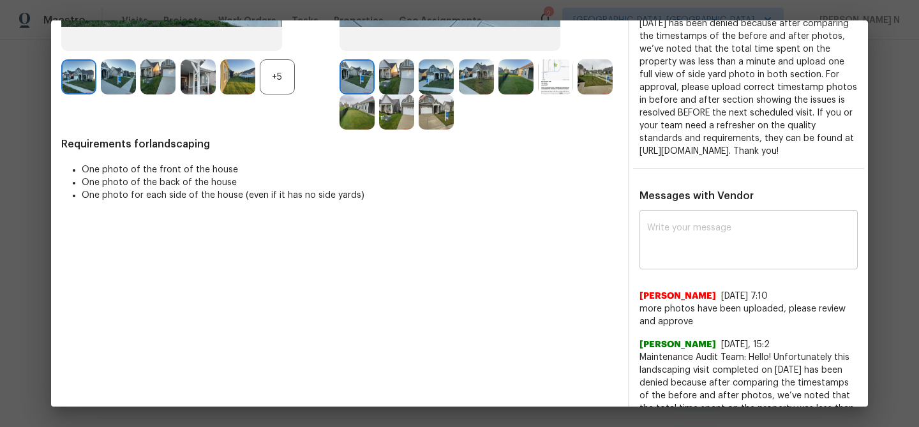
scroll to position [230, 0]
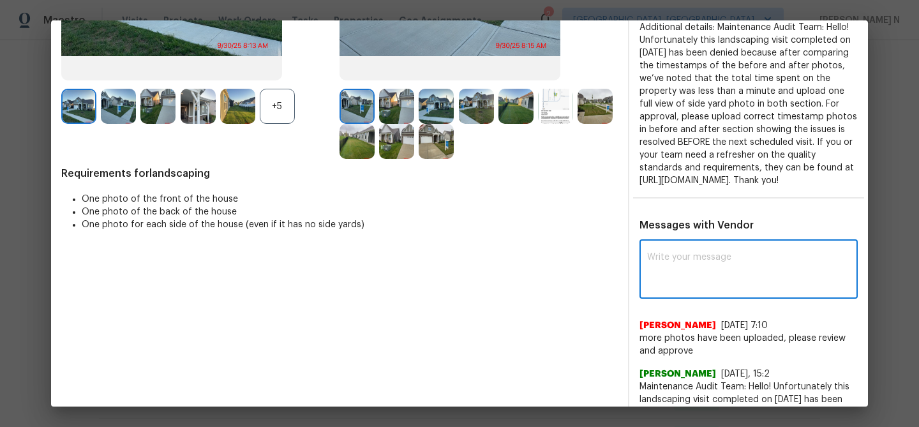
click at [688, 275] on textarea at bounding box center [748, 271] width 203 height 36
paste textarea "Maintenance Audit Team: Hello! Thank you for uploading the photo, after further…"
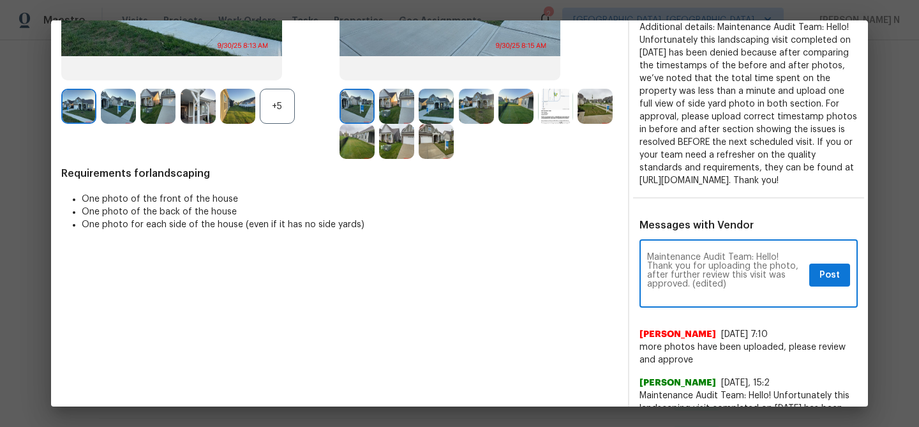
scroll to position [0, 0]
drag, startPoint x: 689, startPoint y: 293, endPoint x: 761, endPoint y: 296, distance: 71.5
click at [761, 296] on textarea "Maintenance Audit Team: Hello! Thank you for uploading the photo, after further…" at bounding box center [725, 275] width 157 height 45
type textarea "Maintenance Audit Team: Hello! Thank you for uploading the photo, after further…"
click at [837, 283] on span "Post" at bounding box center [830, 275] width 20 height 16
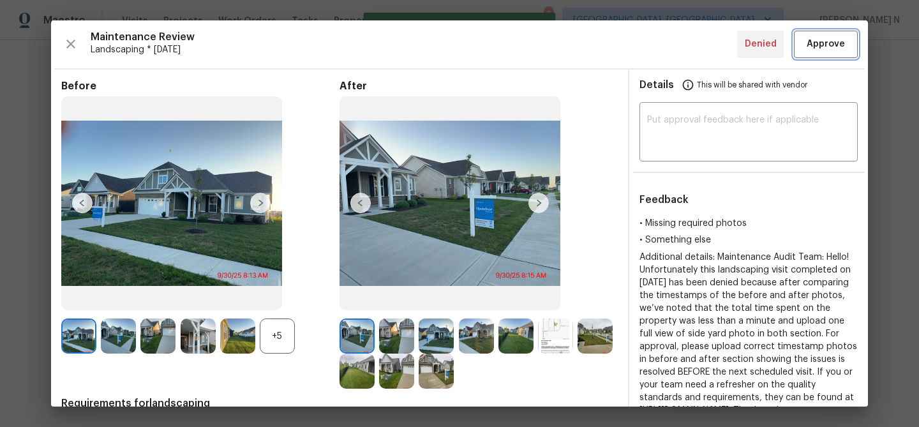
click at [820, 50] on span "Approve" at bounding box center [826, 44] width 38 height 16
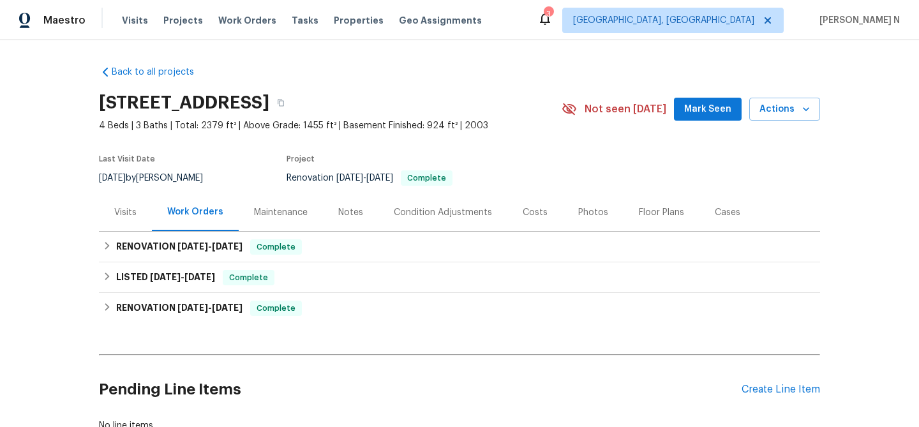
click at [292, 215] on div "Maintenance" at bounding box center [281, 212] width 54 height 13
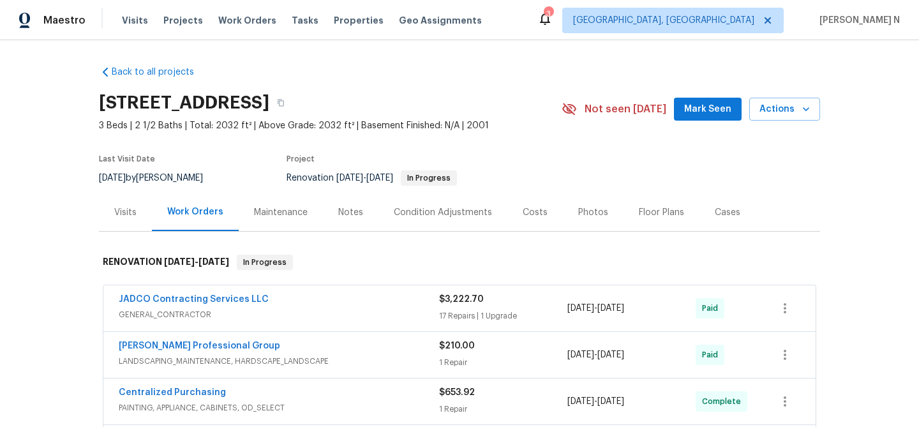
click at [276, 210] on div "Maintenance" at bounding box center [281, 212] width 54 height 13
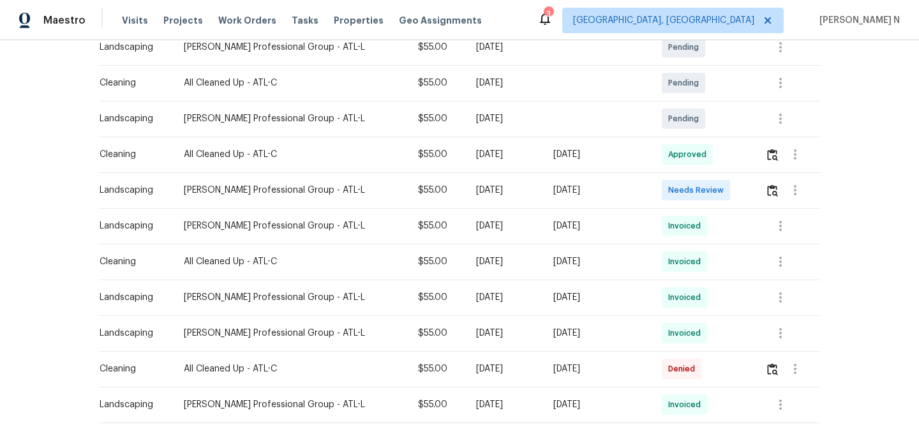
scroll to position [250, 0]
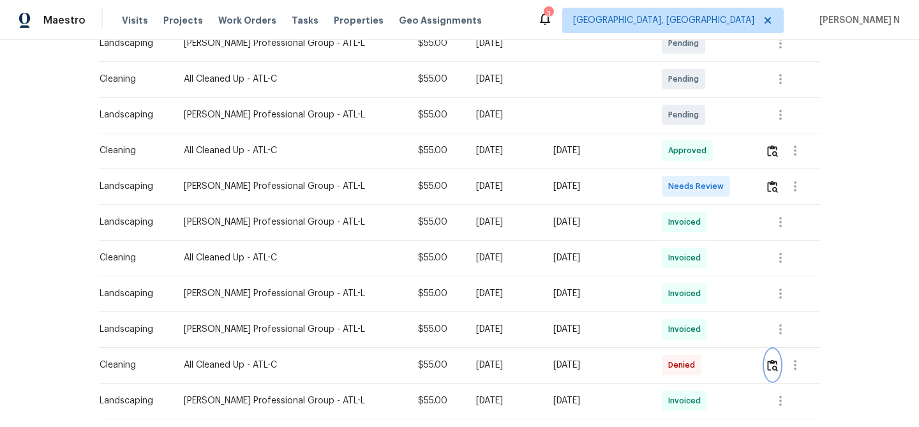
click at [770, 363] on img "button" at bounding box center [772, 365] width 11 height 12
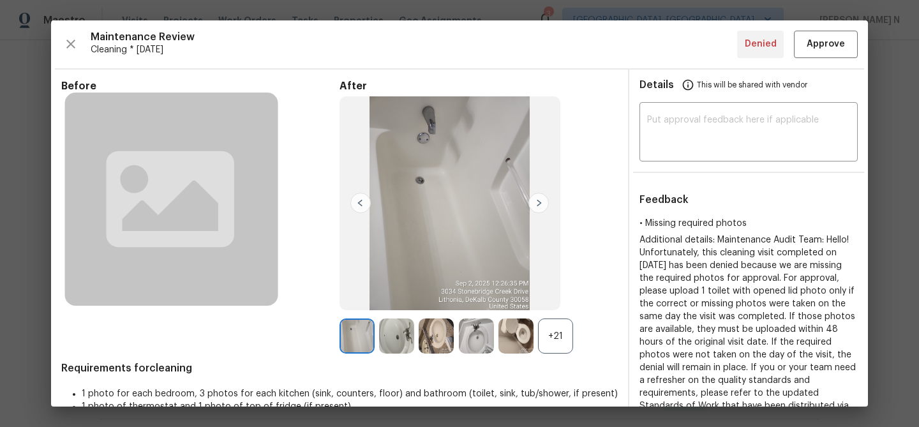
click at [571, 324] on div "+21" at bounding box center [555, 336] width 35 height 35
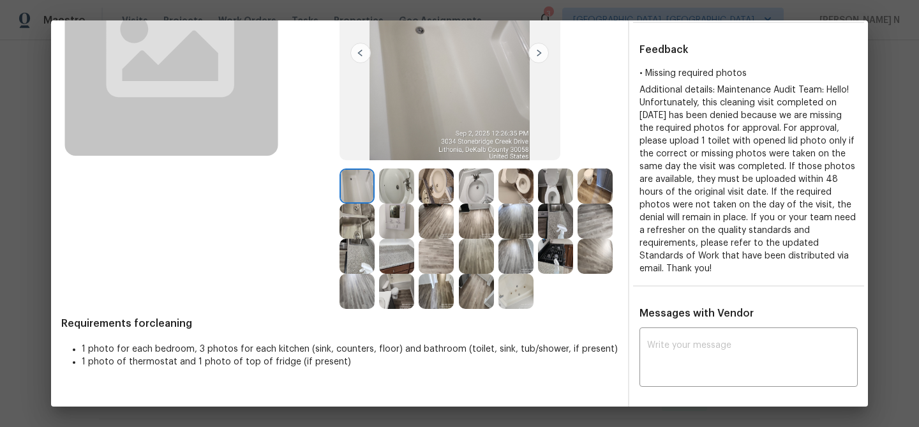
scroll to position [163, 0]
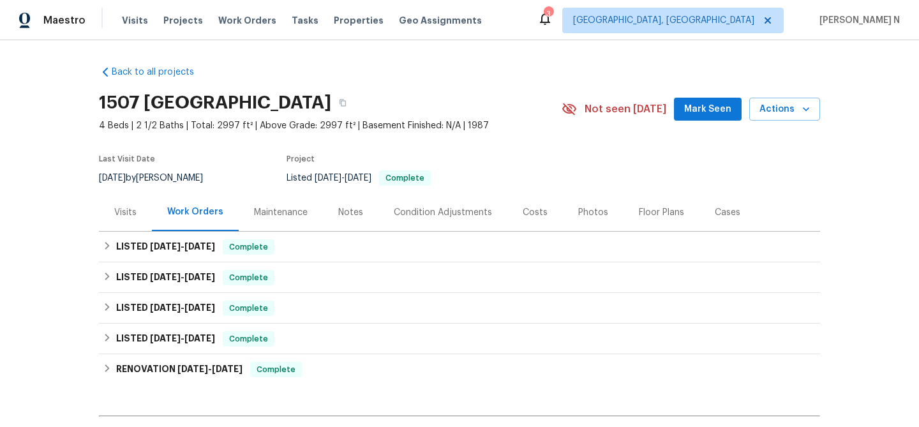
click at [294, 212] on div "Maintenance" at bounding box center [281, 212] width 54 height 13
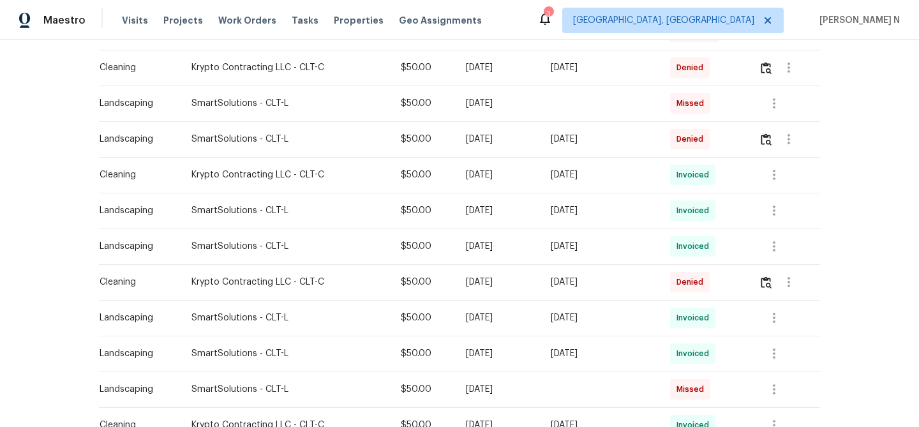
scroll to position [378, 0]
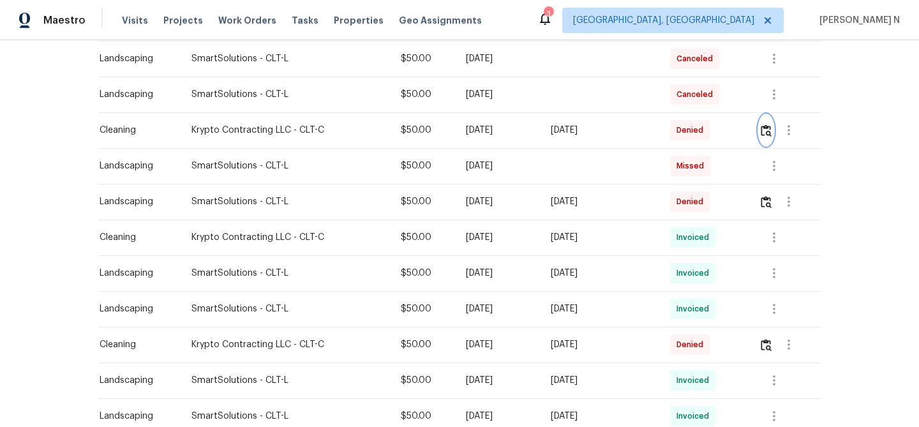
click at [767, 134] on img "button" at bounding box center [766, 130] width 11 height 12
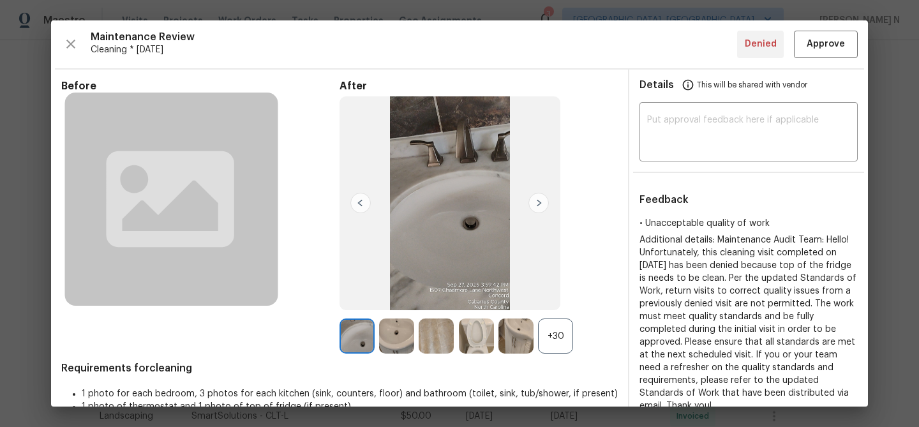
click at [563, 332] on div "+30" at bounding box center [555, 336] width 35 height 35
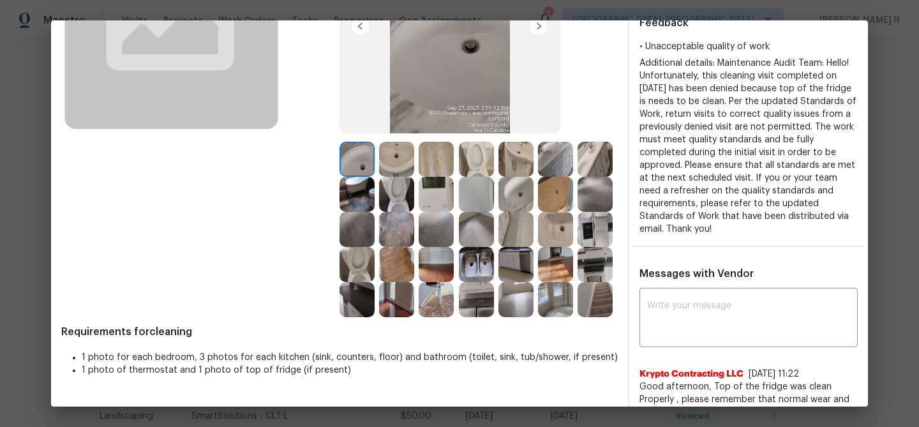
scroll to position [258, 0]
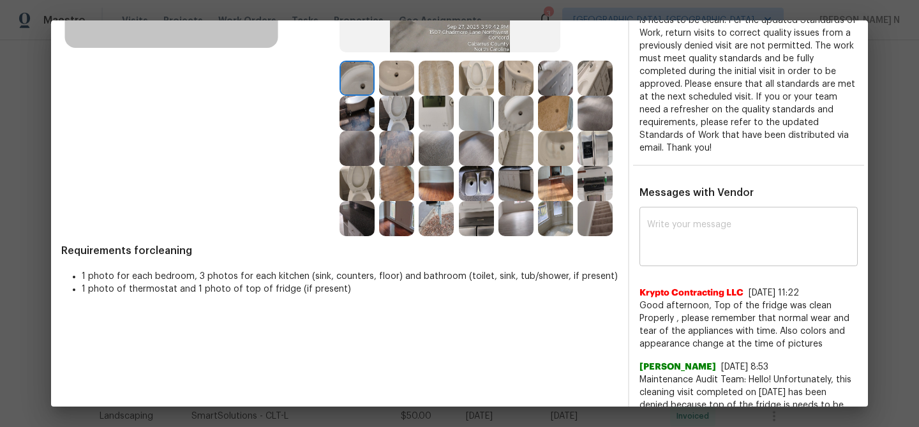
click at [686, 255] on div "x ​" at bounding box center [749, 238] width 218 height 56
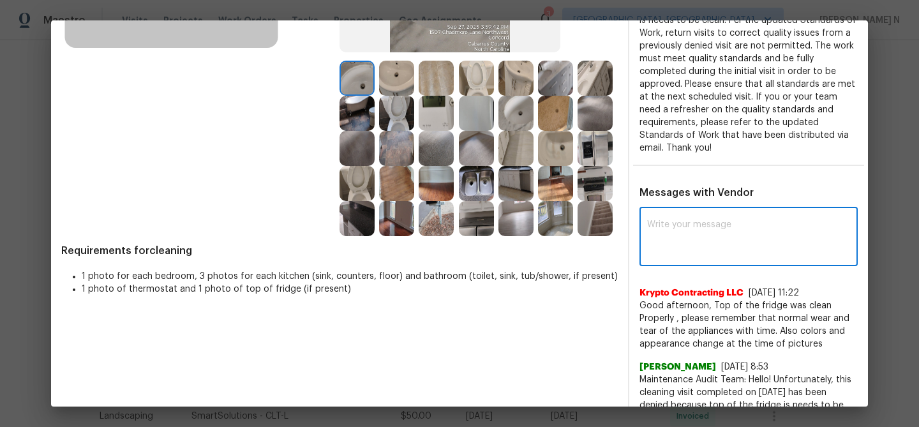
paste textarea "Maintenance Audit Team: Hello! Thank you for the feedback after further review …"
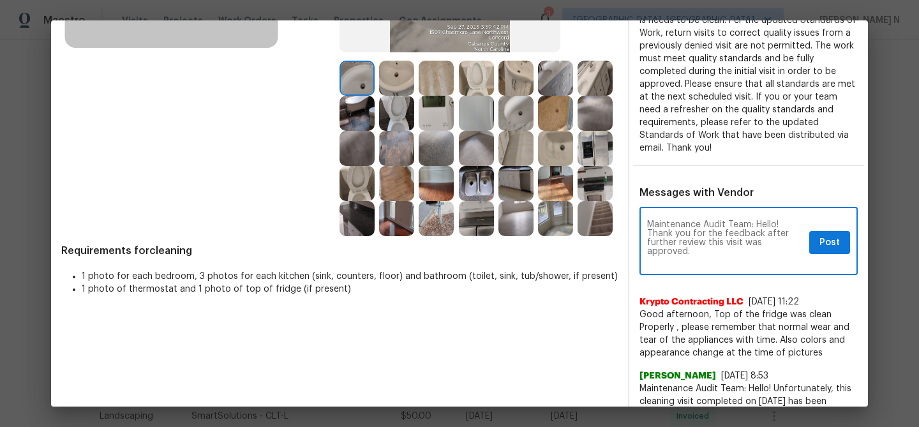
scroll to position [0, 0]
type textarea "Maintenance Audit Team: Hello! Thank you for the feedback after further review …"
click at [479, 214] on img at bounding box center [476, 218] width 35 height 35
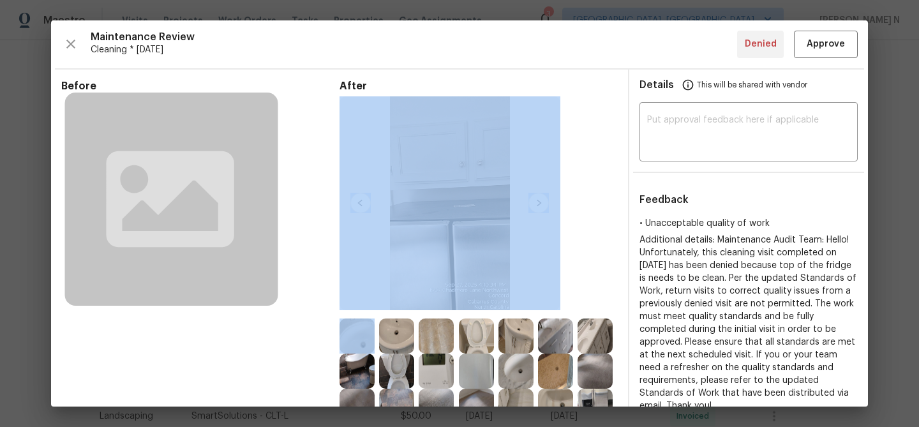
click at [428, 189] on img at bounding box center [450, 203] width 221 height 214
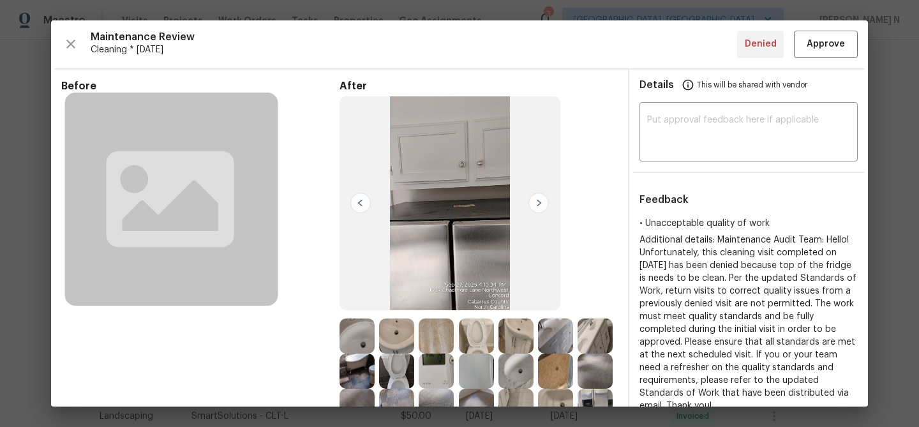
click at [326, 209] on div "Before" at bounding box center [200, 287] width 278 height 415
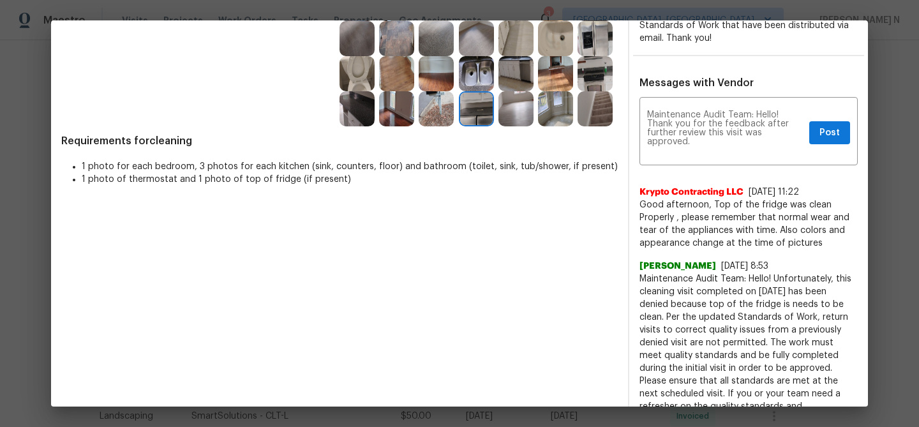
scroll to position [349, 0]
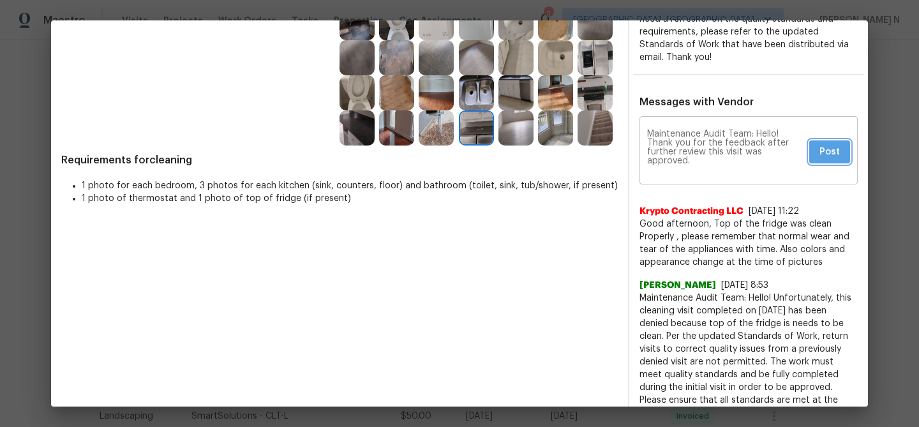
click at [821, 147] on span "Post" at bounding box center [830, 152] width 20 height 16
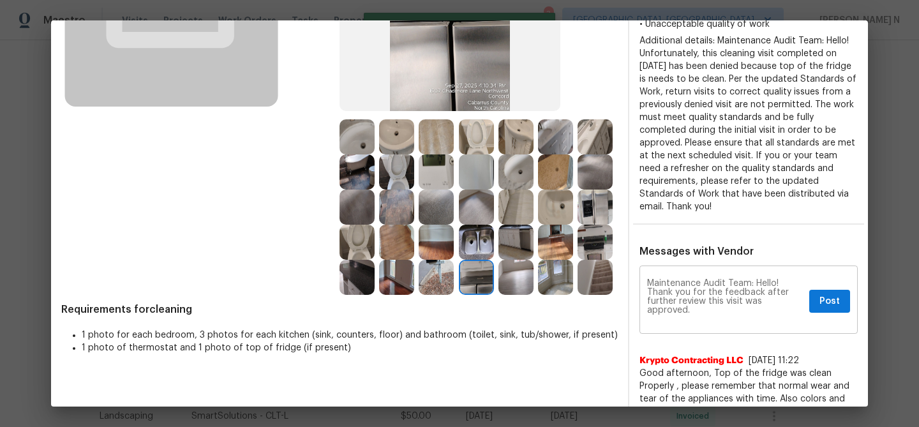
scroll to position [0, 0]
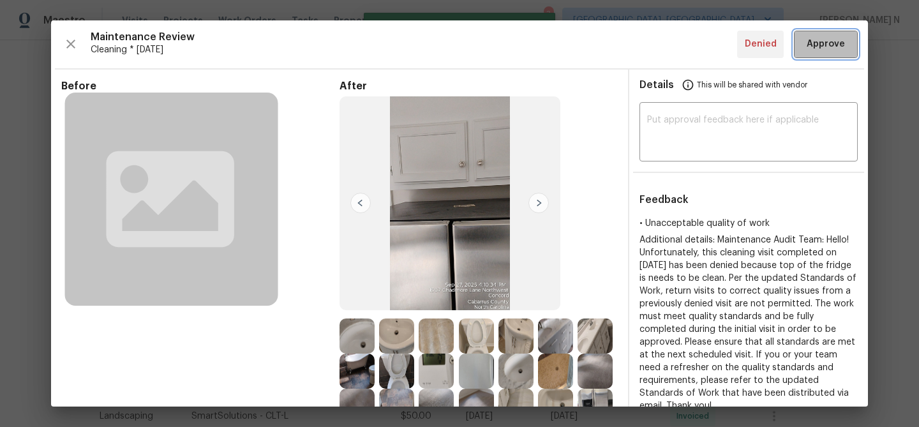
click at [810, 42] on span "Approve" at bounding box center [826, 44] width 38 height 16
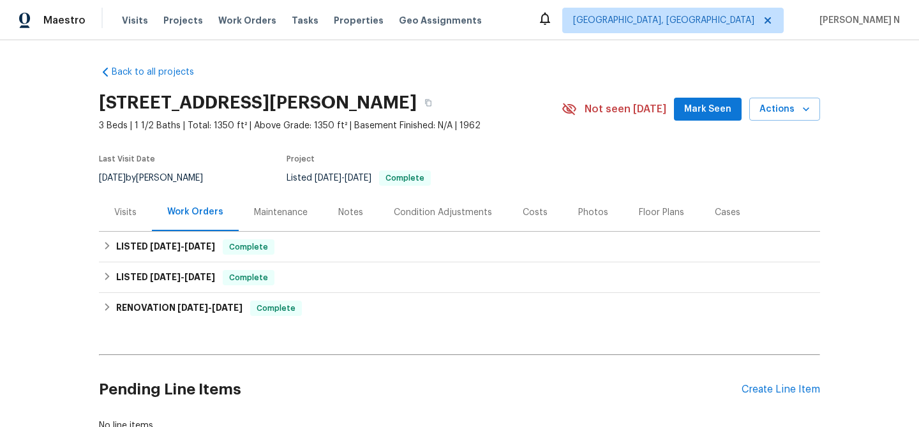
click at [285, 219] on div "Maintenance" at bounding box center [281, 212] width 84 height 38
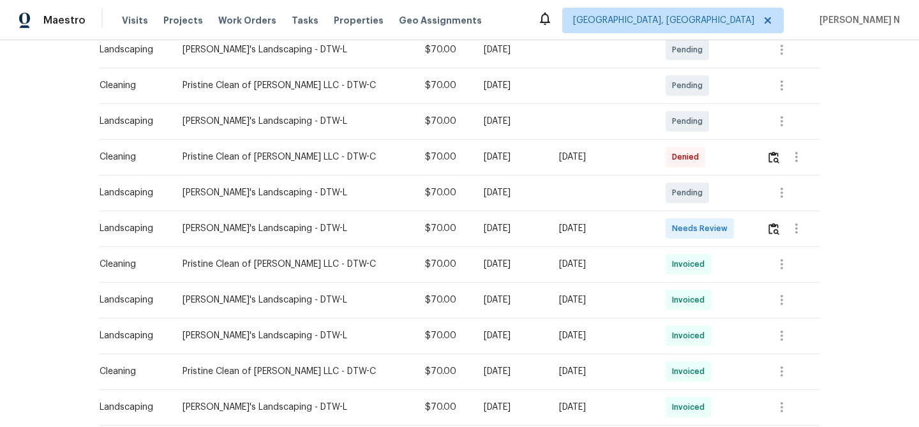
scroll to position [310, 0]
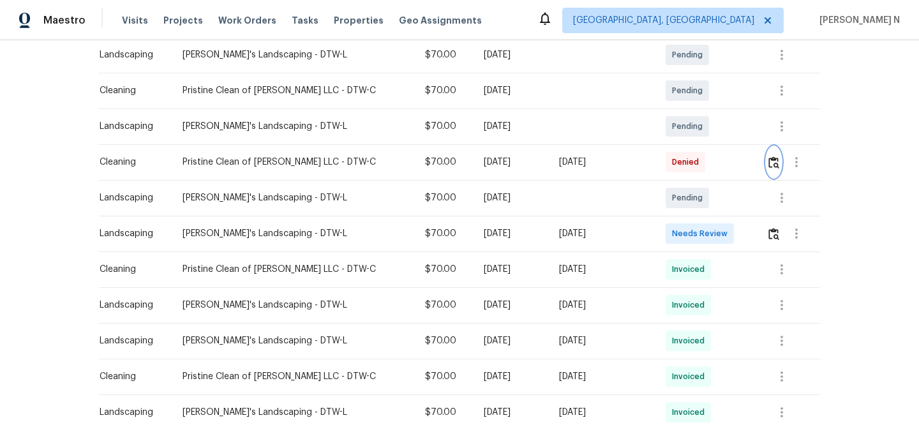
click at [772, 166] on img "button" at bounding box center [774, 162] width 11 height 12
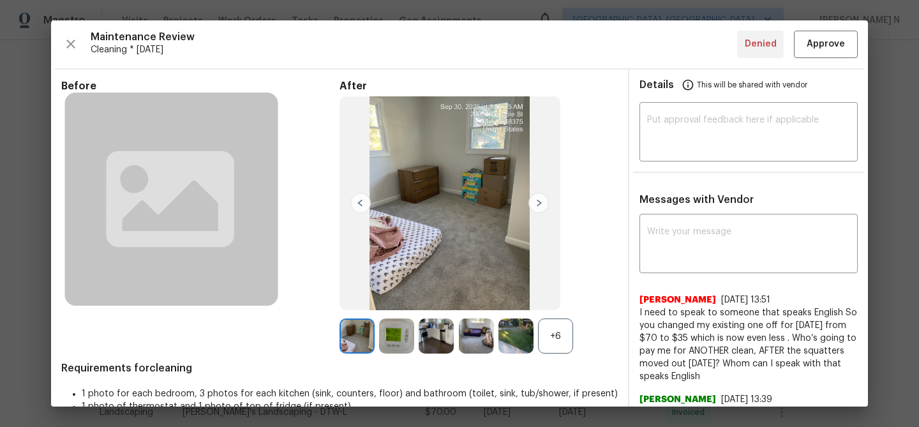
scroll to position [100, 0]
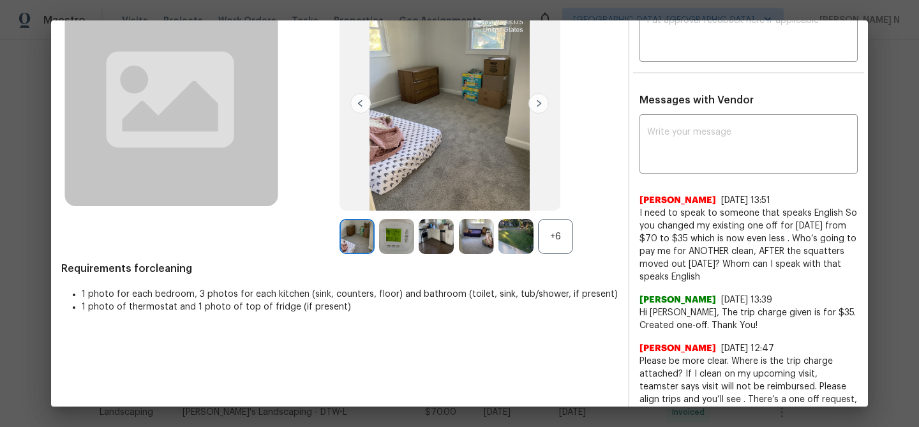
click at [550, 233] on div "+6" at bounding box center [555, 236] width 35 height 35
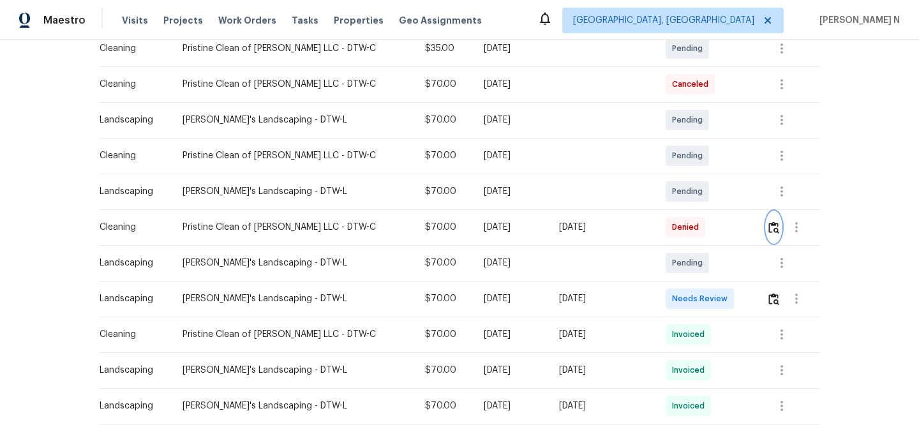
scroll to position [276, 0]
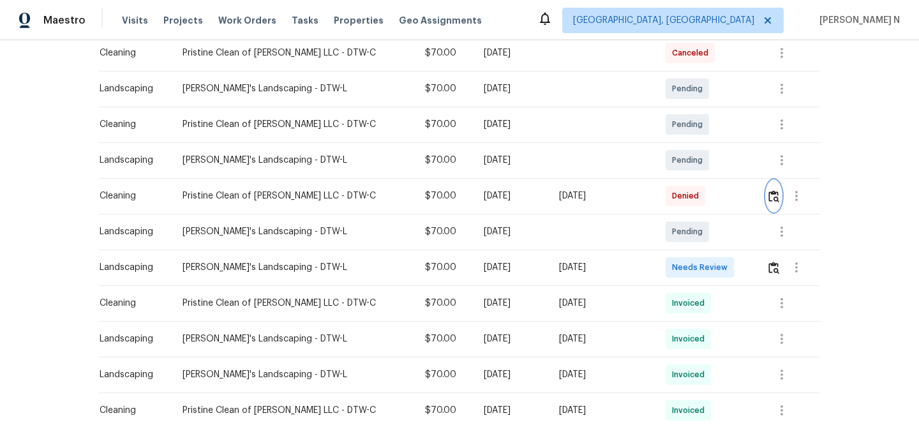
click at [771, 197] on img "button" at bounding box center [774, 196] width 11 height 12
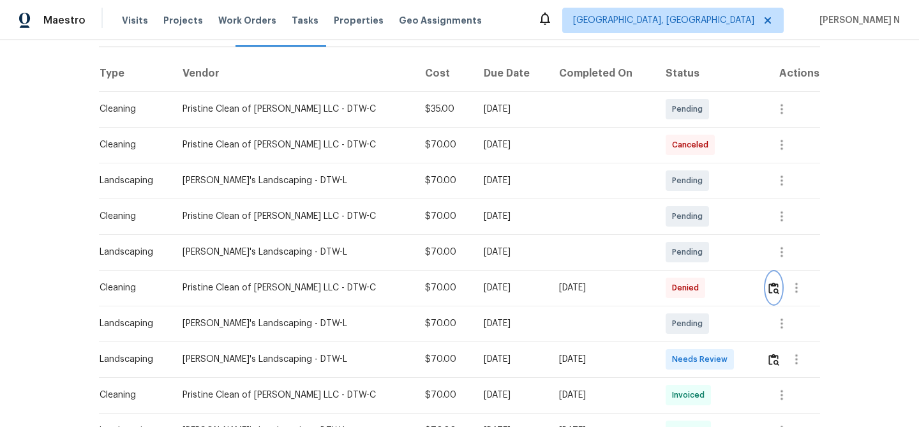
scroll to position [176, 0]
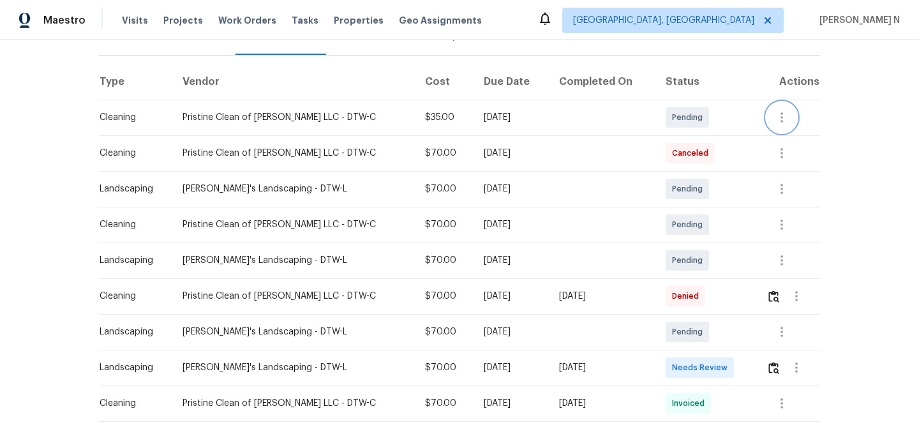
click at [781, 120] on icon "button" at bounding box center [782, 117] width 3 height 10
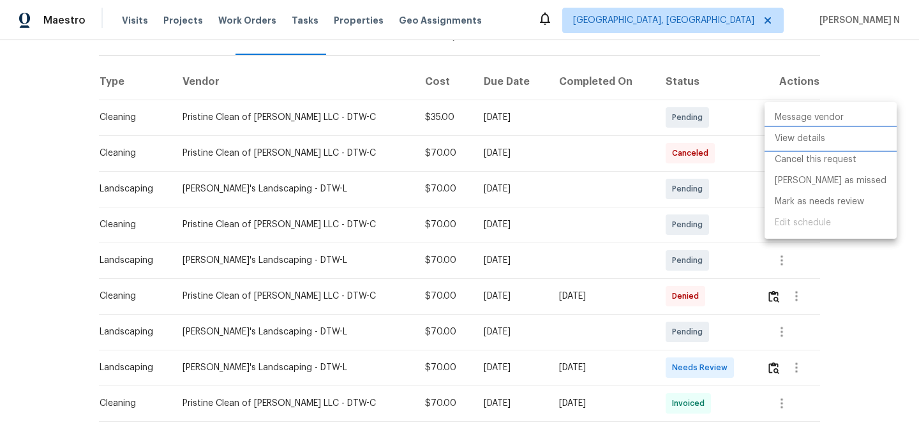
click at [799, 140] on li "View details" at bounding box center [831, 138] width 132 height 21
click at [41, 124] on div at bounding box center [459, 213] width 919 height 427
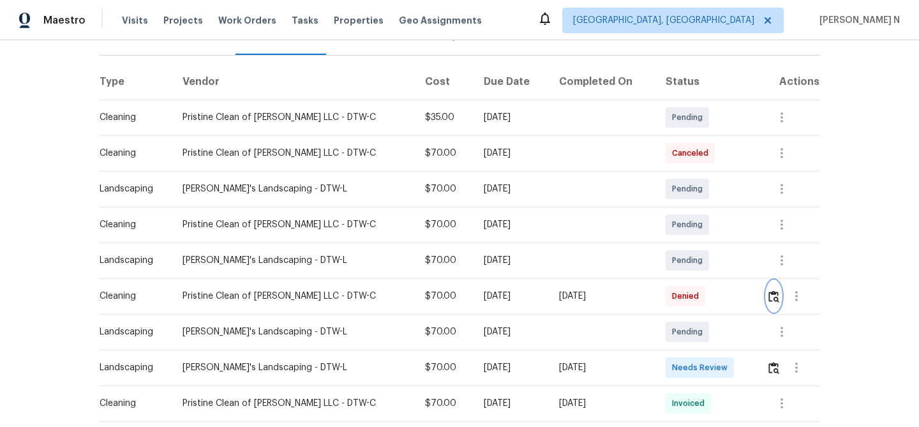
click at [770, 301] on img "button" at bounding box center [774, 296] width 11 height 12
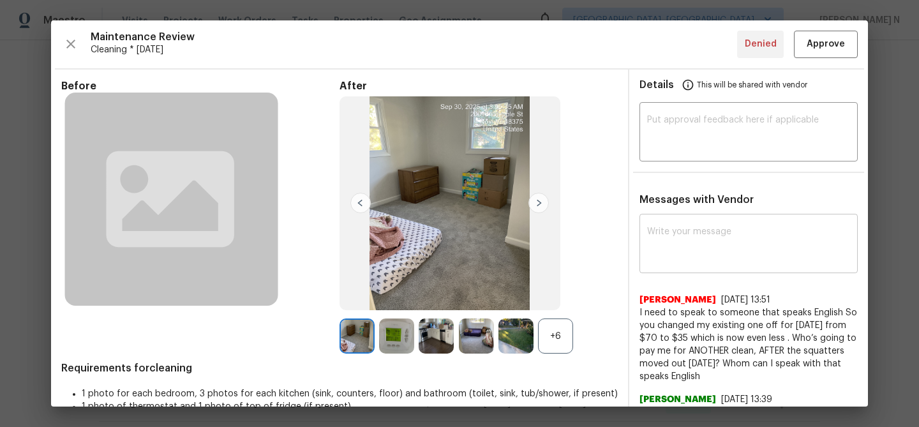
scroll to position [86, 0]
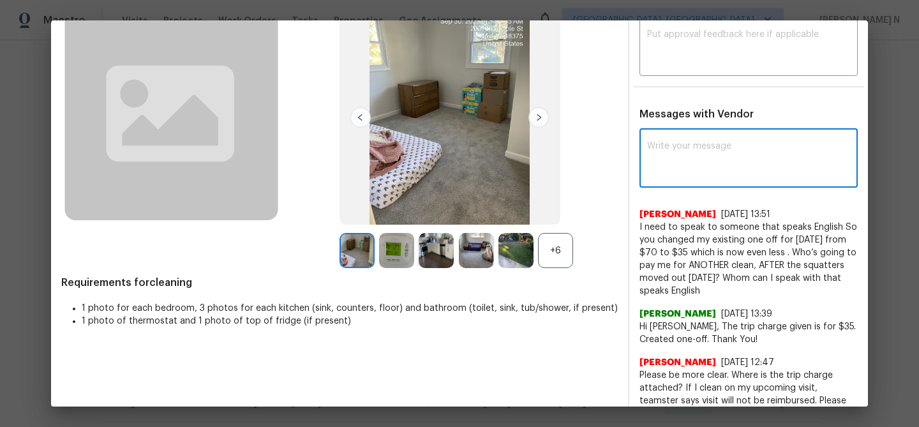
click at [713, 172] on textarea at bounding box center [748, 160] width 203 height 36
paste textarea "Maintenance Audit Team: Hi [PERSON_NAME], I’d like to clarify how the trip char…"
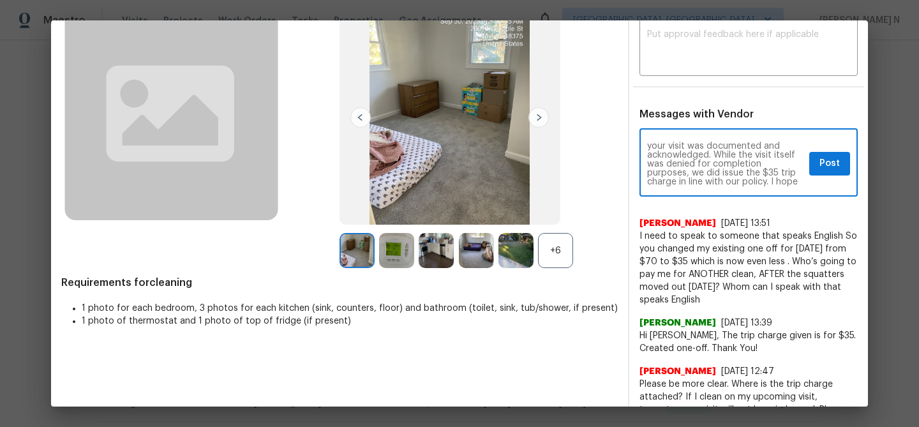
scroll to position [100, 0]
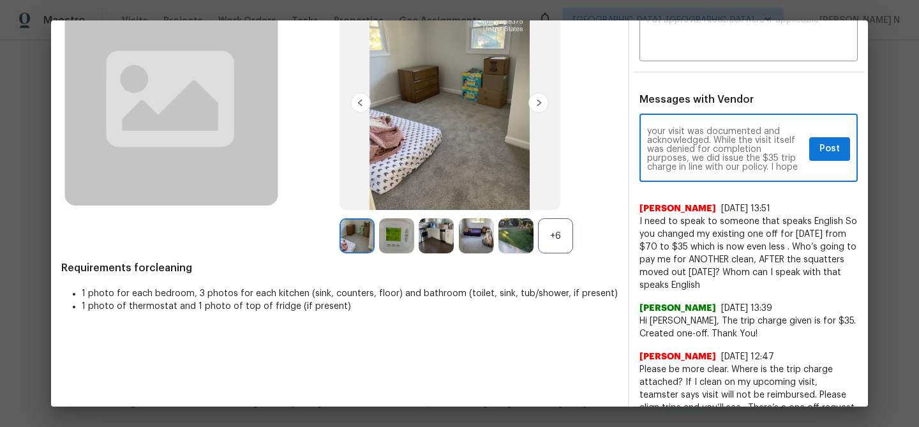
type textarea "Maintenance Audit Team: Hi [PERSON_NAME], I’d like to clarify how the trip char…"
click at [828, 157] on button "Post" at bounding box center [829, 149] width 41 height 24
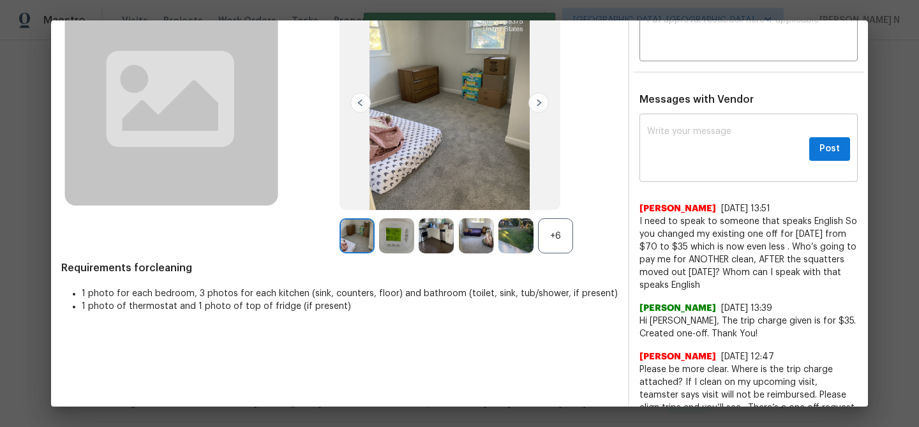
scroll to position [0, 0]
